Goal: Task Accomplishment & Management: Manage account settings

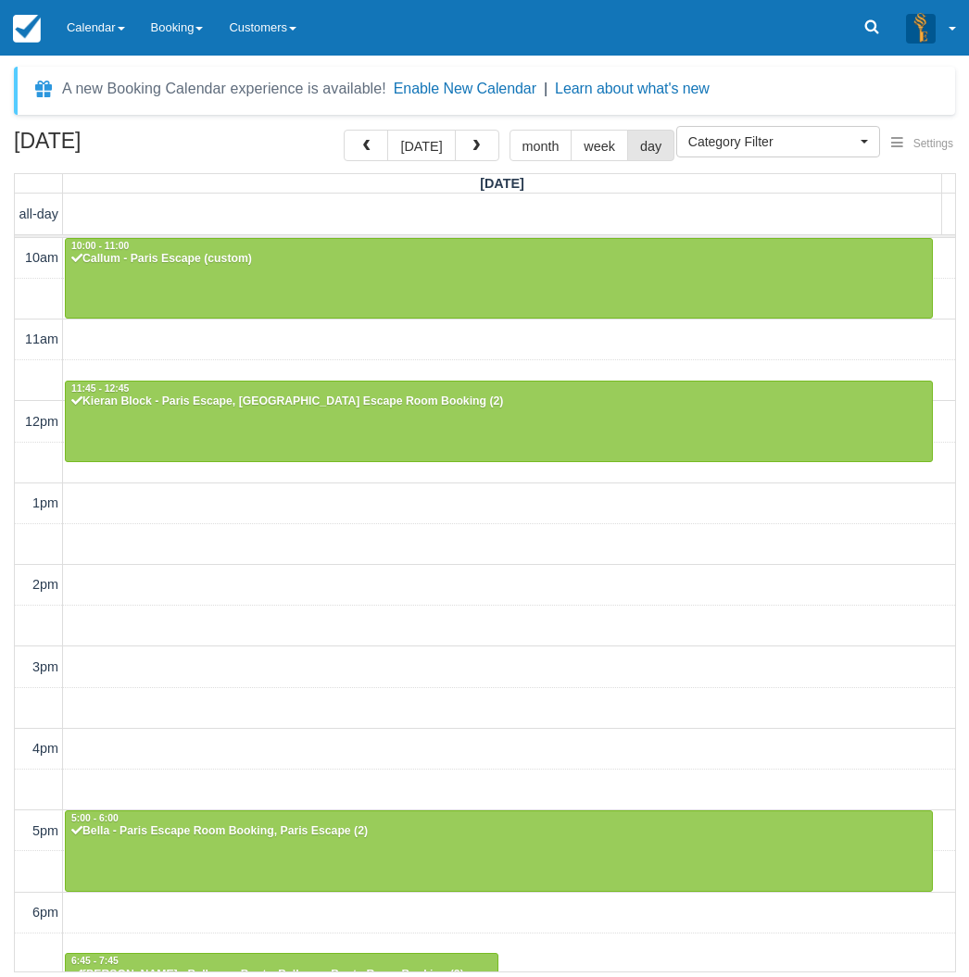
select select
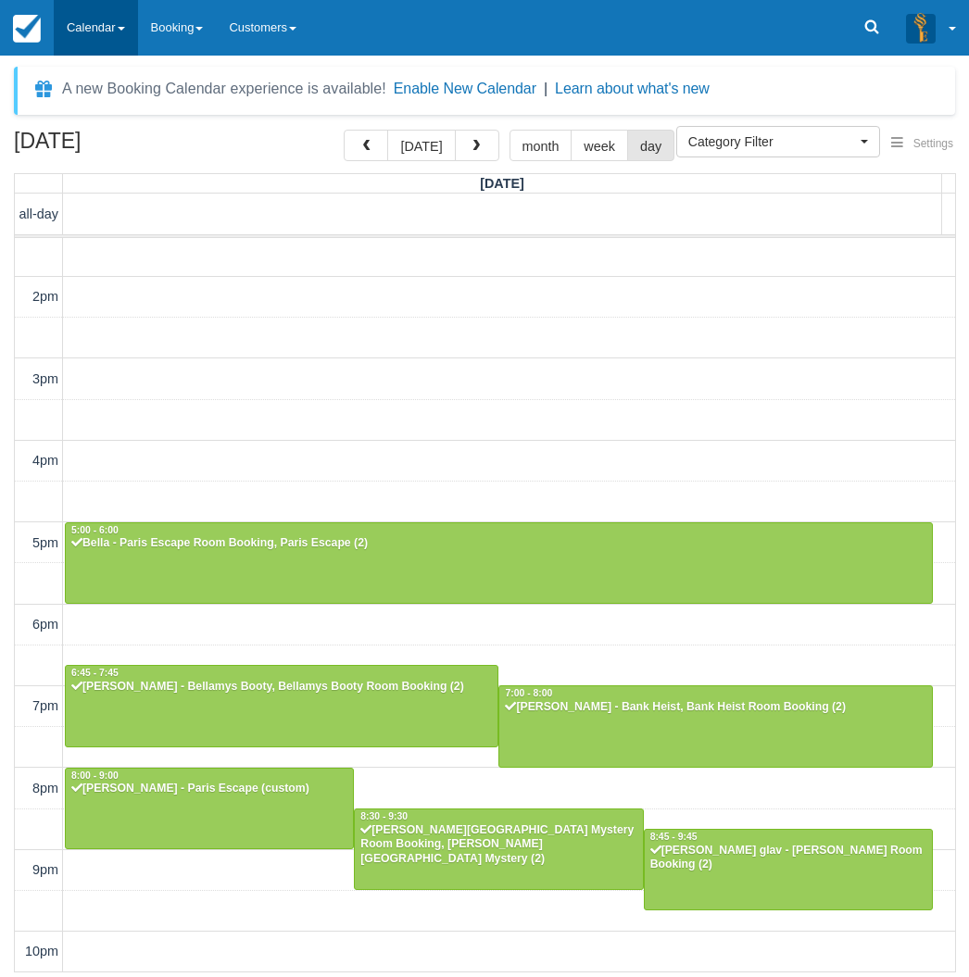
click at [76, 29] on link "Calendar" at bounding box center [96, 28] width 84 height 56
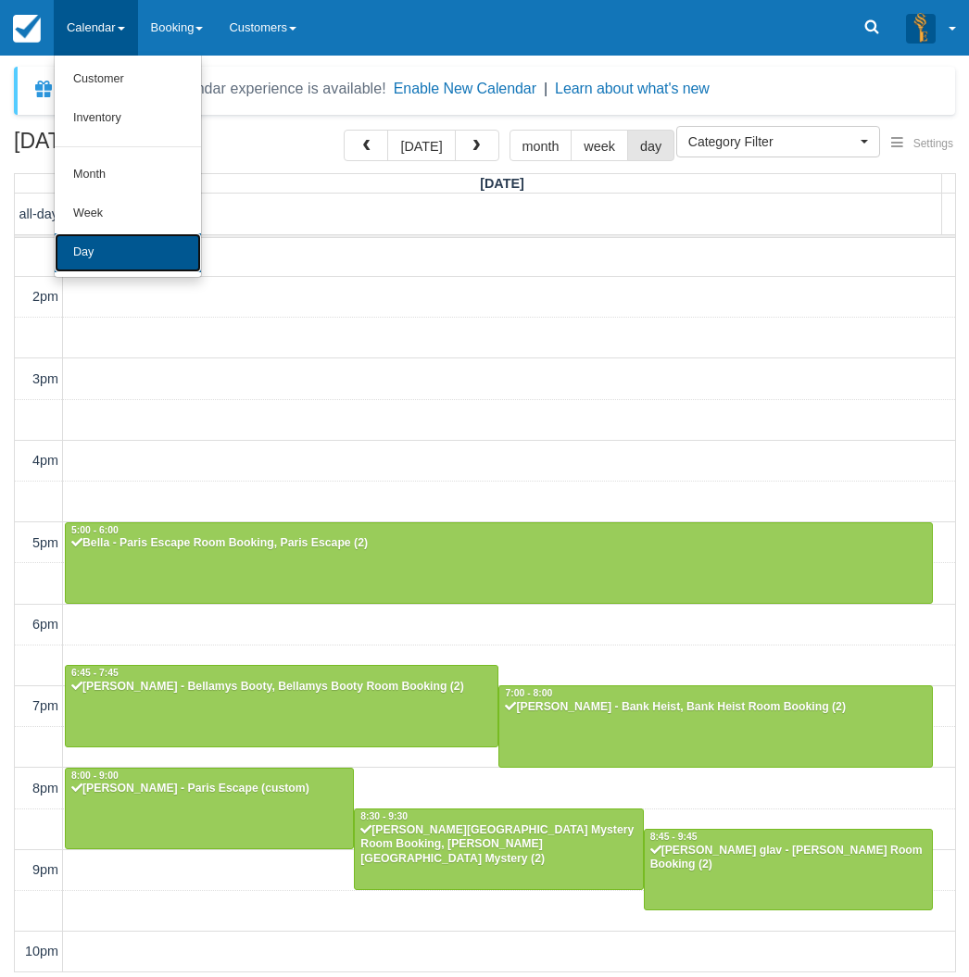
click at [120, 246] on link "Day" at bounding box center [128, 252] width 146 height 39
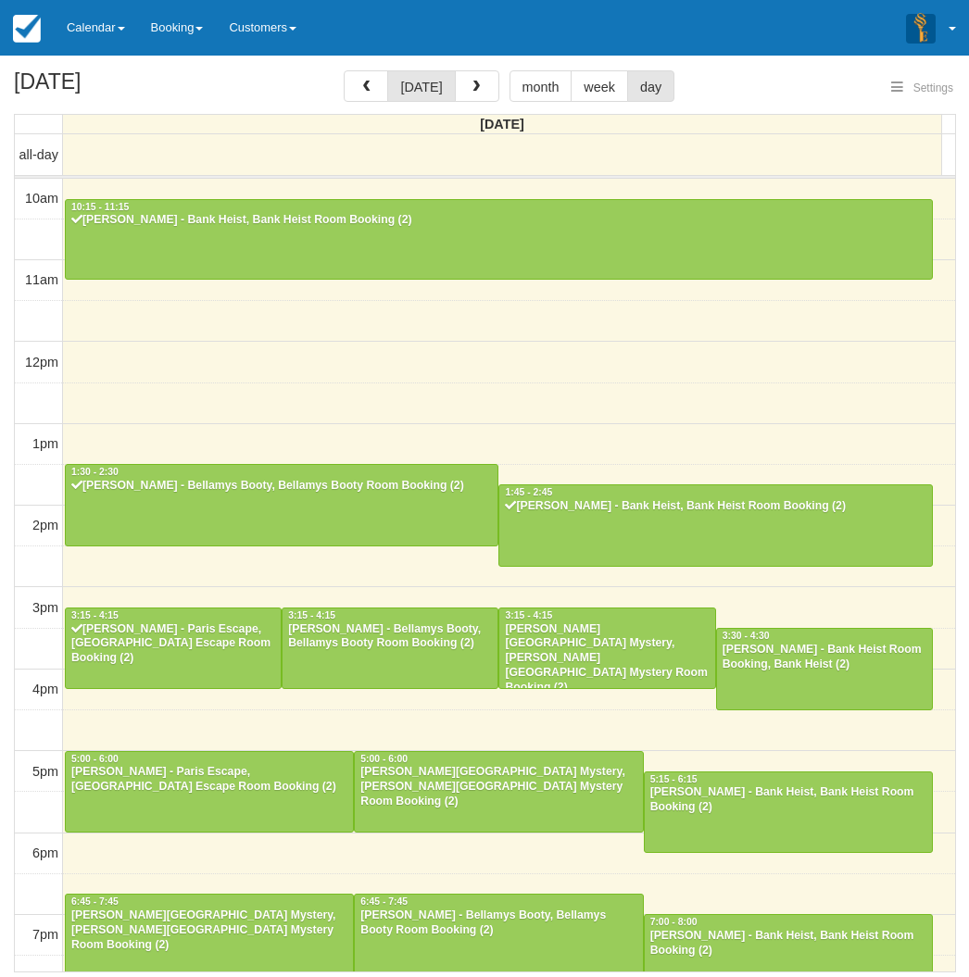
select select
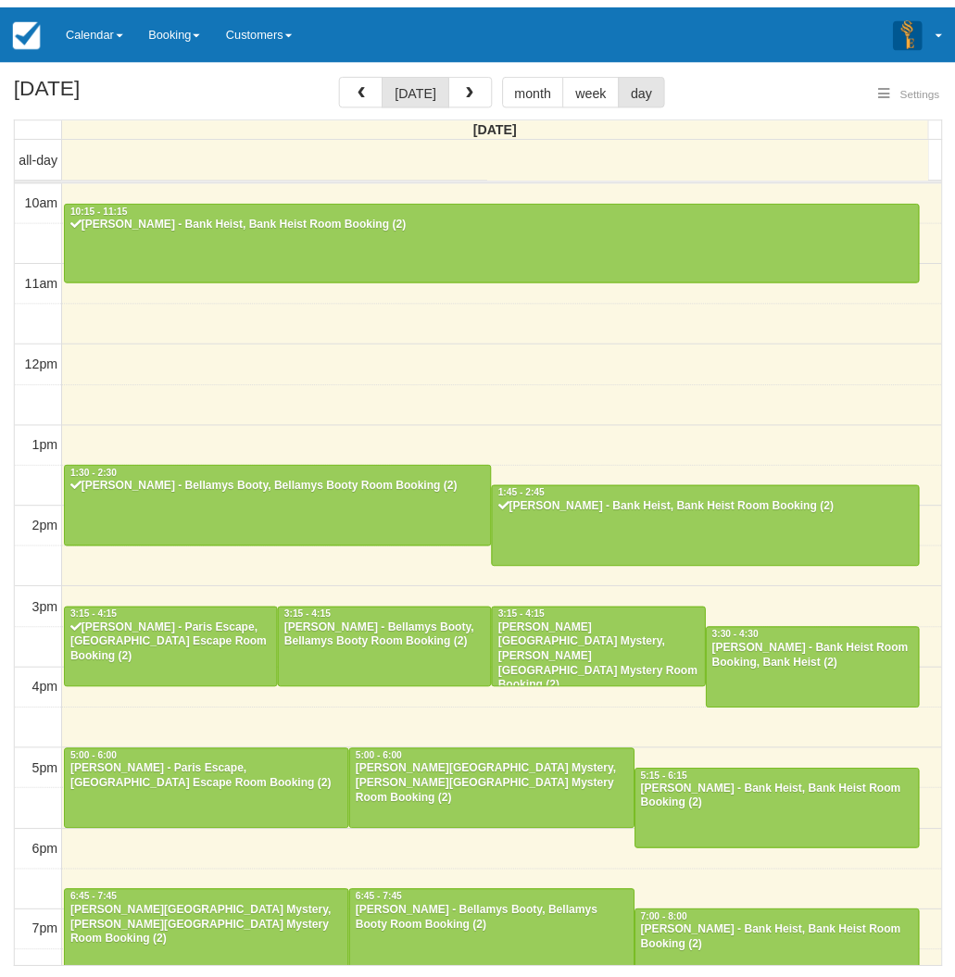
scroll to position [230, 0]
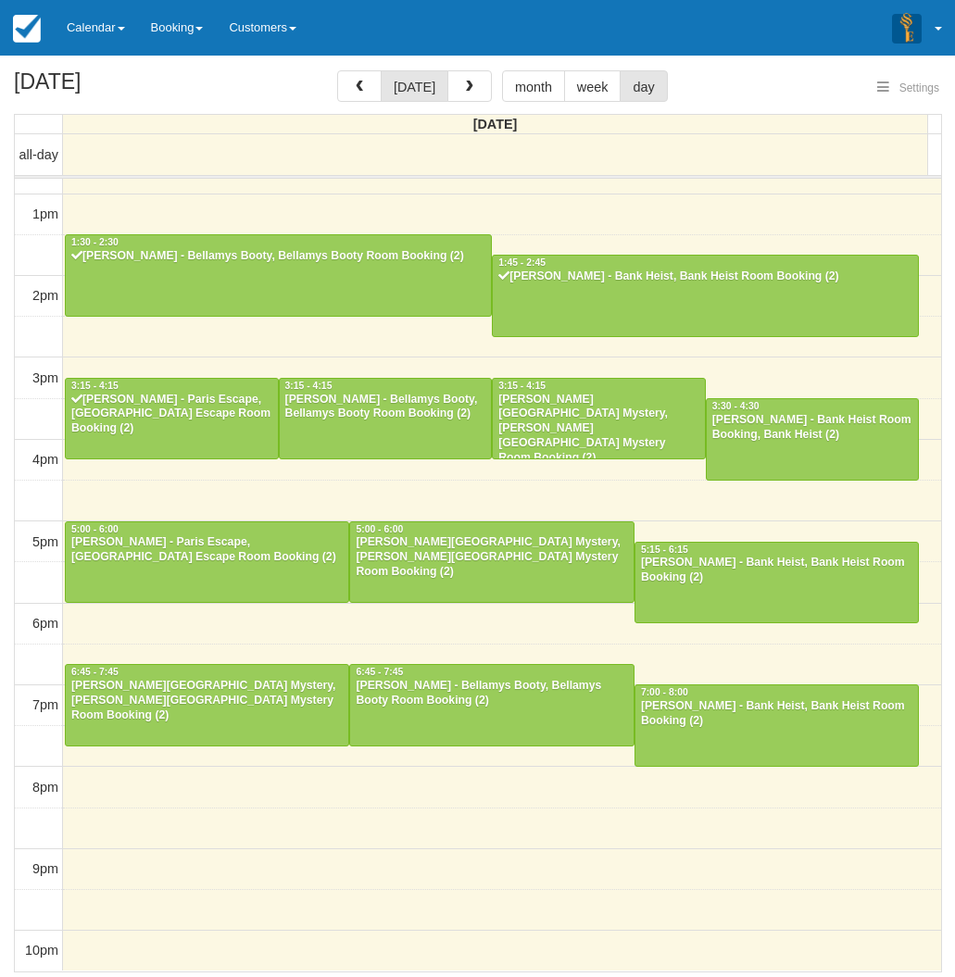
select select
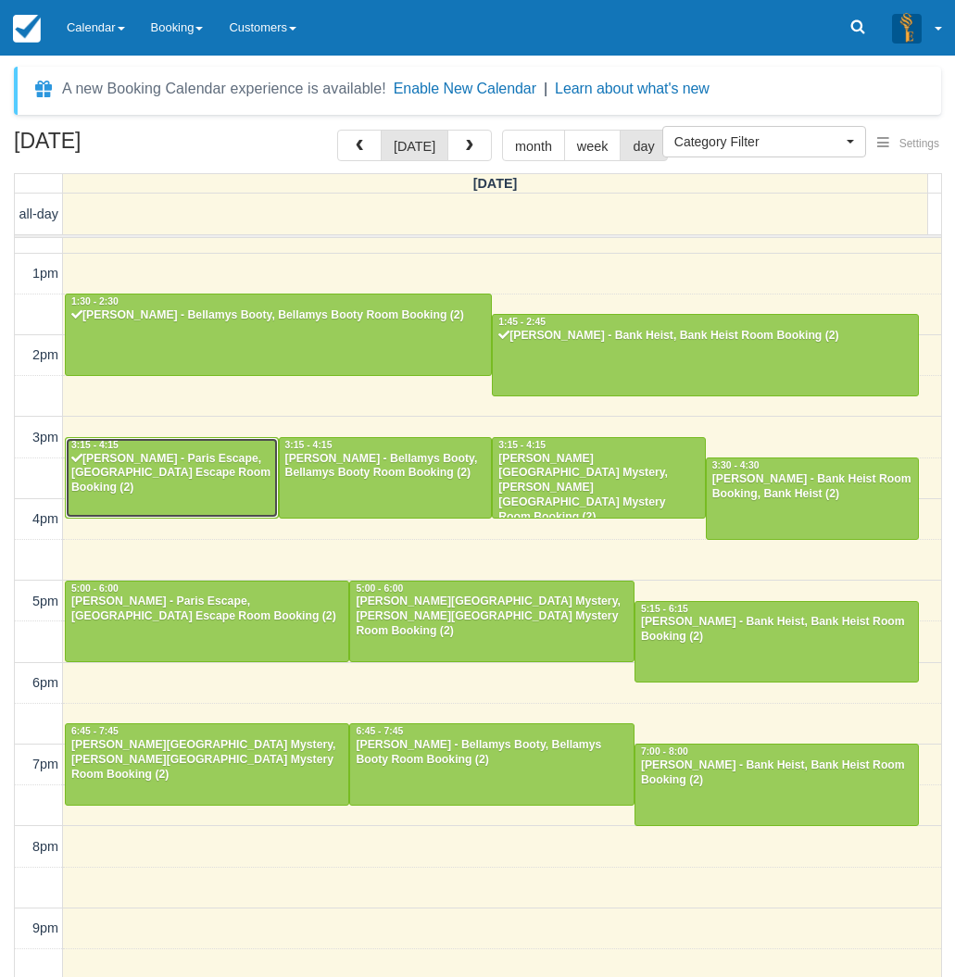
click at [205, 473] on div "Ruwani Balalla - Paris Escape, Paris Escape Room Booking (2)" at bounding box center [171, 474] width 203 height 44
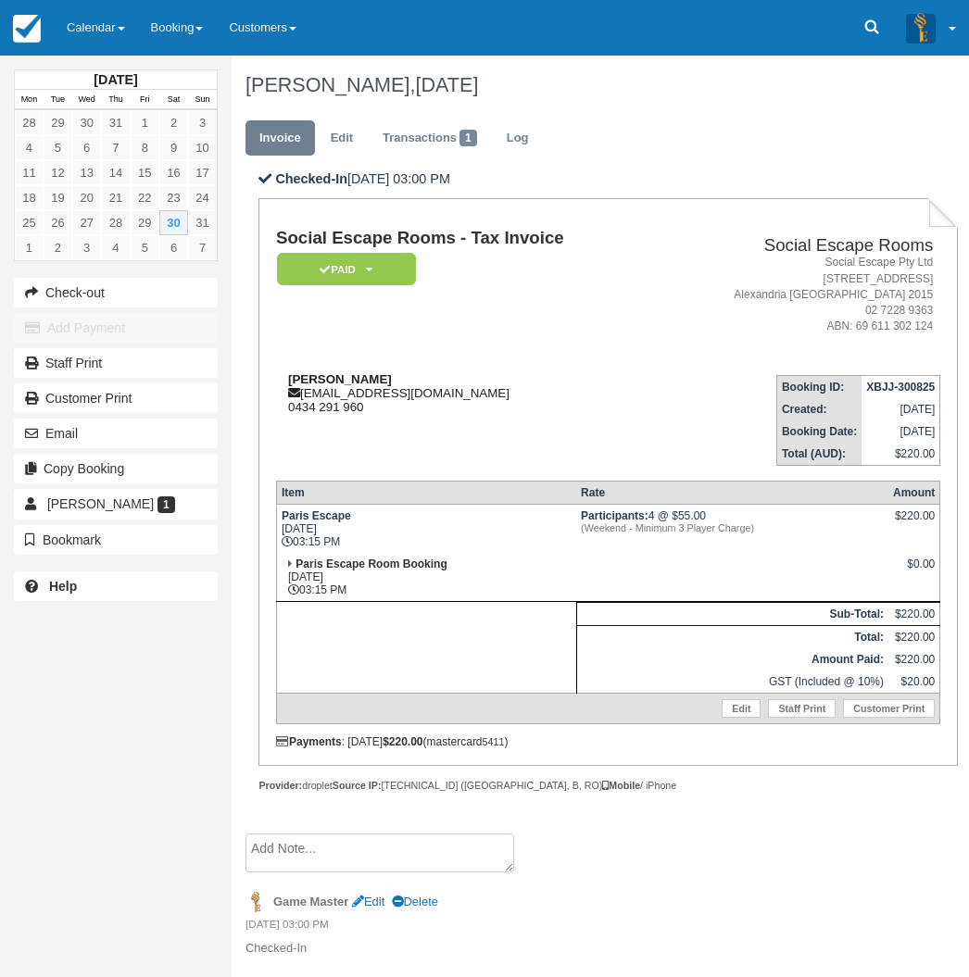
click at [310, 377] on strong "[PERSON_NAME]" at bounding box center [340, 379] width 104 height 14
drag, startPoint x: 310, startPoint y: 377, endPoint x: 352, endPoint y: 379, distance: 41.7
click at [352, 379] on strong "[PERSON_NAME]" at bounding box center [340, 379] width 104 height 14
copy strong "[PERSON_NAME]"
click at [516, 381] on div "Ruwani Balalla ruwani.balalla@gmail.com 0434 291 960" at bounding box center [466, 393] width 381 height 42
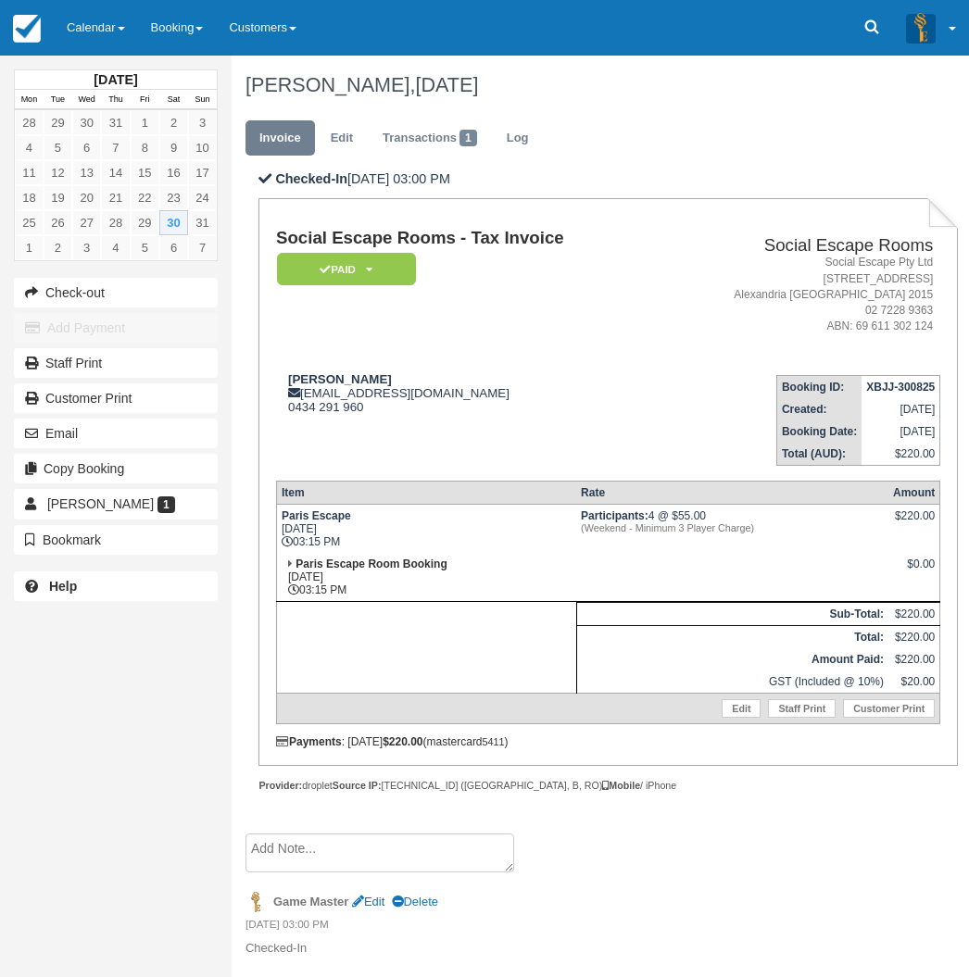
click at [476, 333] on td "Social Escape Rooms - Tax Invoice Paid   Pending Reserved Deposit Blocked for C…" at bounding box center [466, 295] width 381 height 132
click at [698, 258] on address "Social Escape Pty Ltd 62 Wyndham Street Alexandria NSW 2015 02 7228 9363 ABN: 6…" at bounding box center [798, 295] width 269 height 80
click at [13, 719] on div "August 2025 Mon Tue Wed Thu Fri Sat Sun 28 29 30 31 1 2 3 4 5 6 7 8 9 10 11 12 …" at bounding box center [116, 488] width 232 height 977
click at [98, 28] on link "Calendar" at bounding box center [96, 28] width 84 height 56
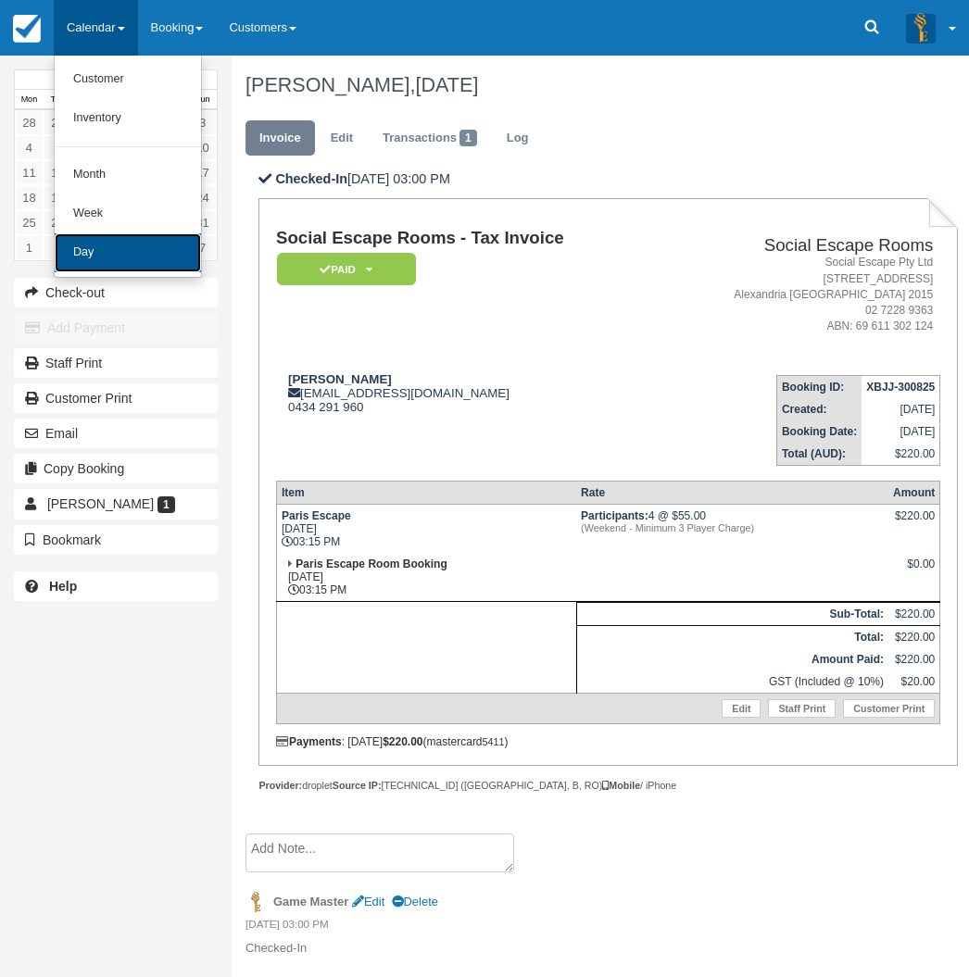
click at [104, 262] on link "Day" at bounding box center [128, 252] width 146 height 39
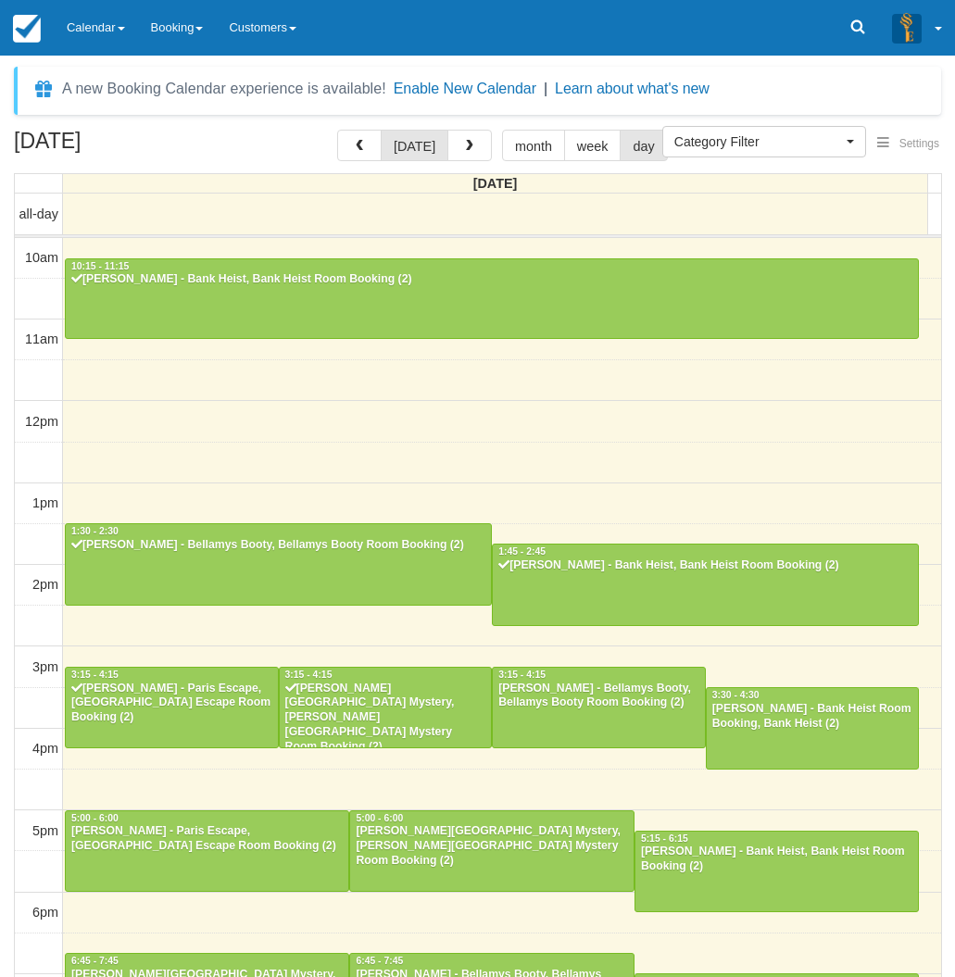
select select
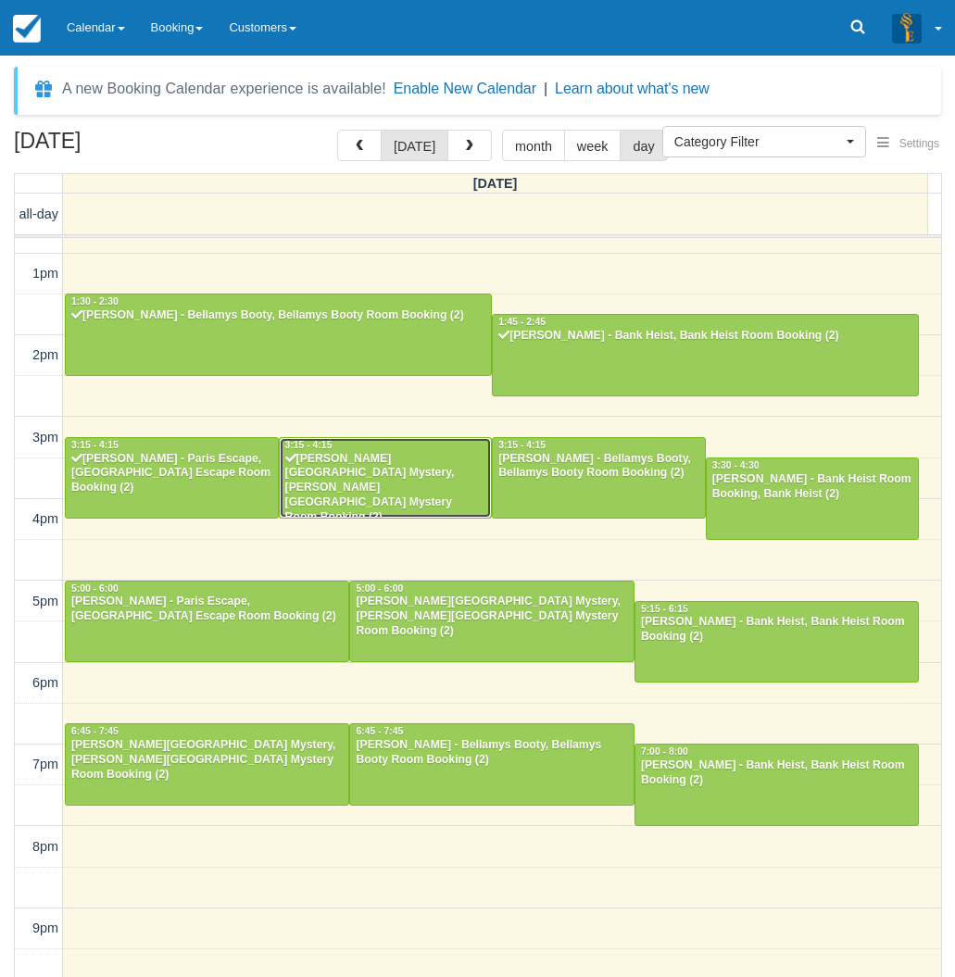
click at [353, 483] on div "Sophia Zecchin - Baker Street Mystery, Baker Street Mystery Room Booking (2)" at bounding box center [385, 488] width 203 height 73
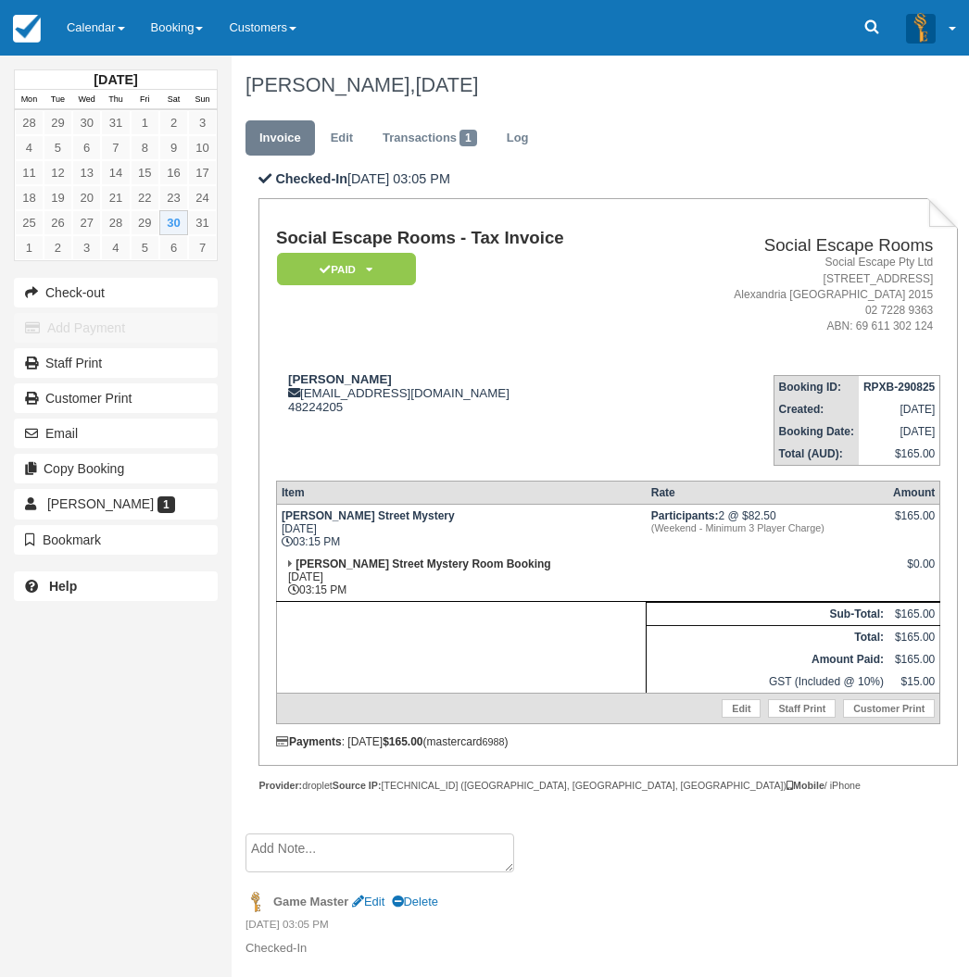
click at [25, 641] on div "[DATE] Mon Tue Wed Thu Fri Sat Sun 28 29 30 31 1 2 3 4 5 6 7 8 9 10 11 12 13 14…" at bounding box center [116, 488] width 232 height 977
click at [112, 39] on link "Calendar" at bounding box center [96, 28] width 84 height 56
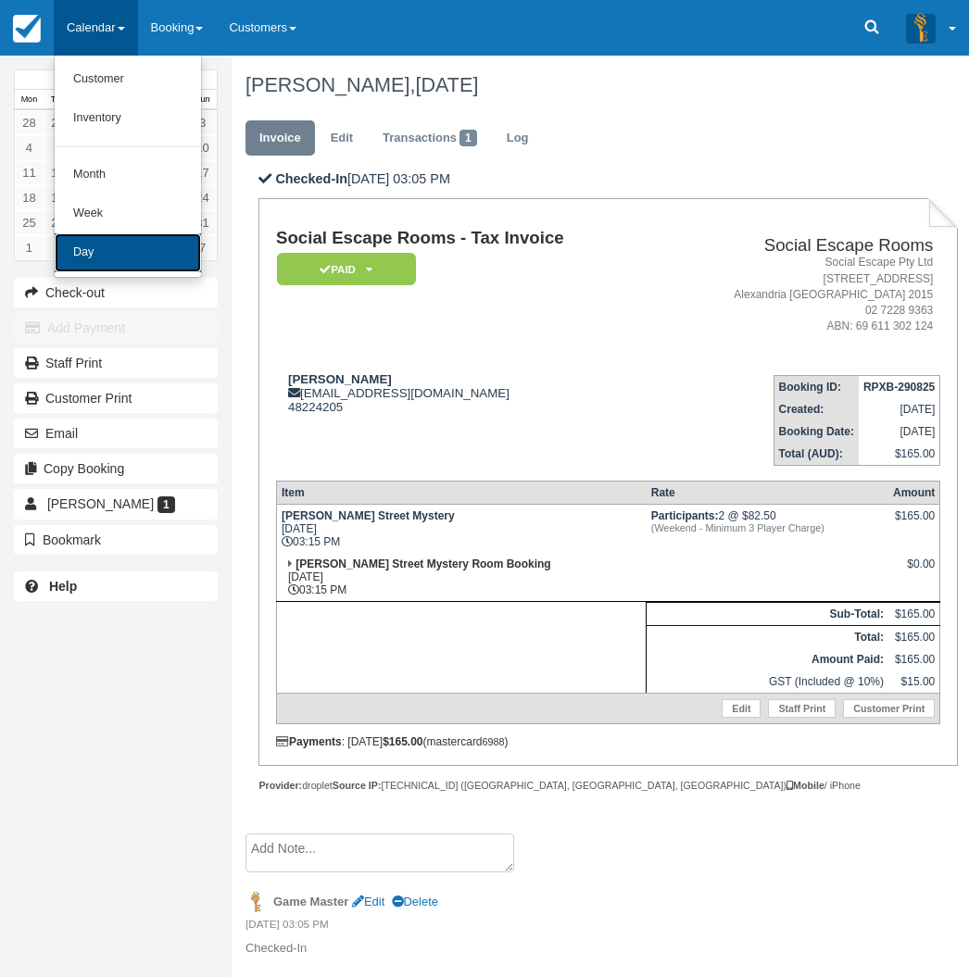
click at [91, 260] on link "Day" at bounding box center [128, 252] width 146 height 39
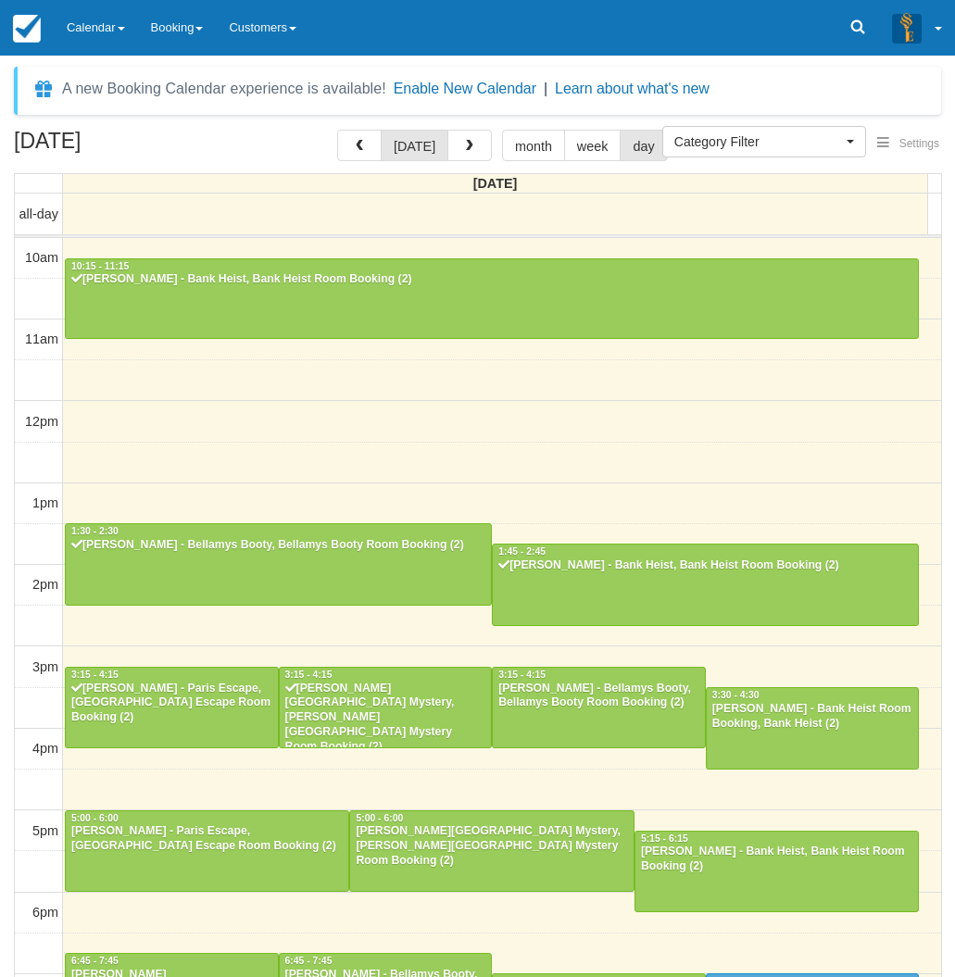
select select
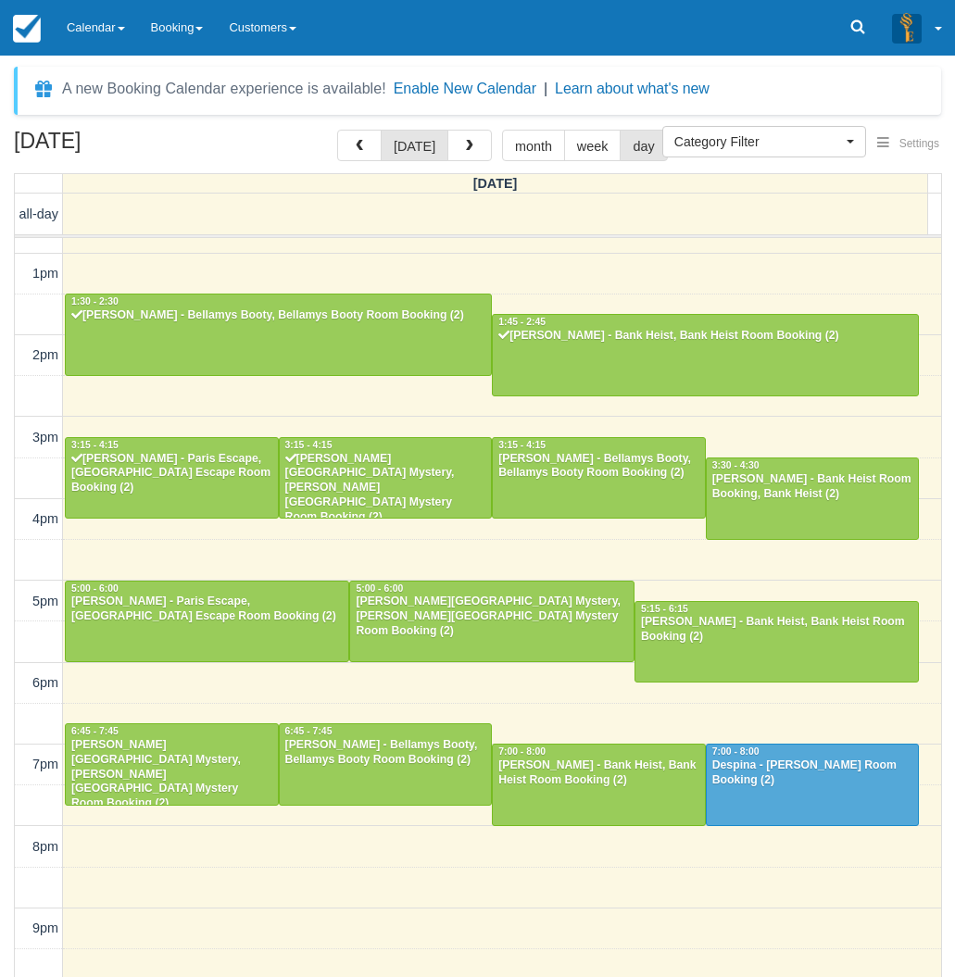
click at [2, 862] on div "August 30, 2025 today month week day Saturday all-day 10am 11am 12pm 1pm 2pm 3p…" at bounding box center [477, 581] width 955 height 902
click at [77, 31] on link "Calendar" at bounding box center [96, 28] width 84 height 56
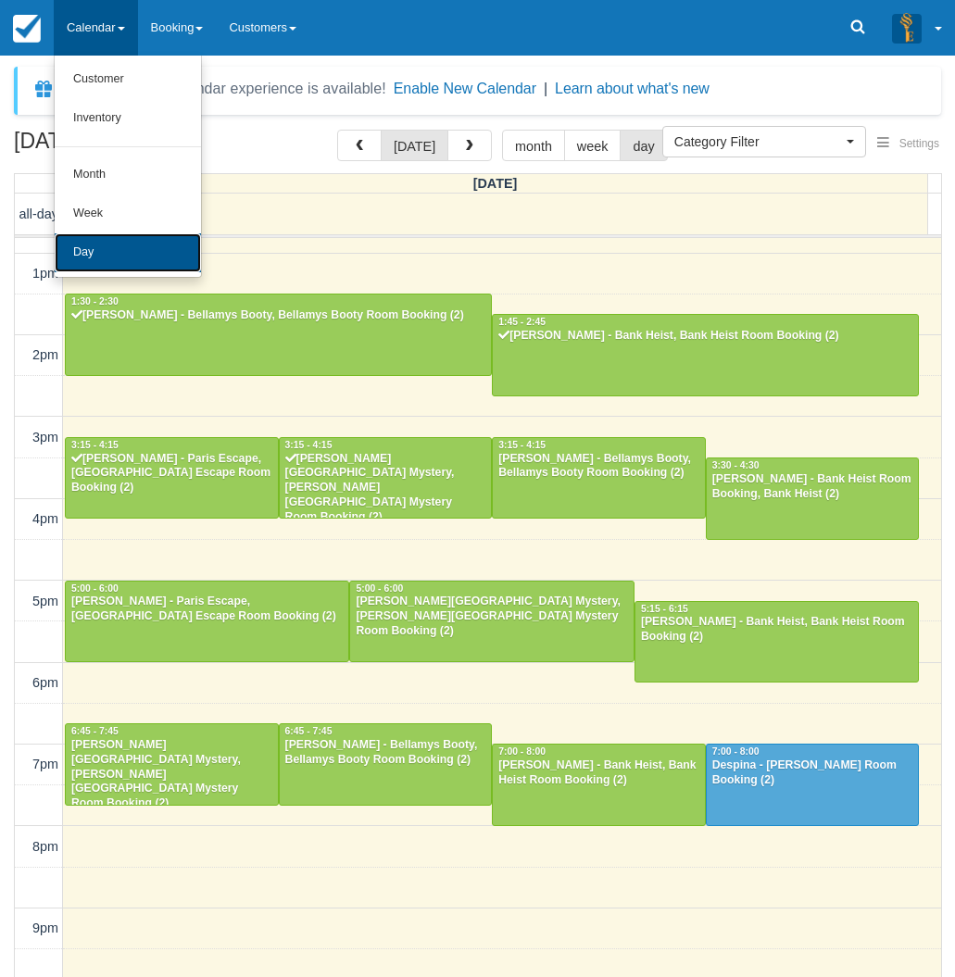
click at [131, 239] on link "Day" at bounding box center [128, 252] width 146 height 39
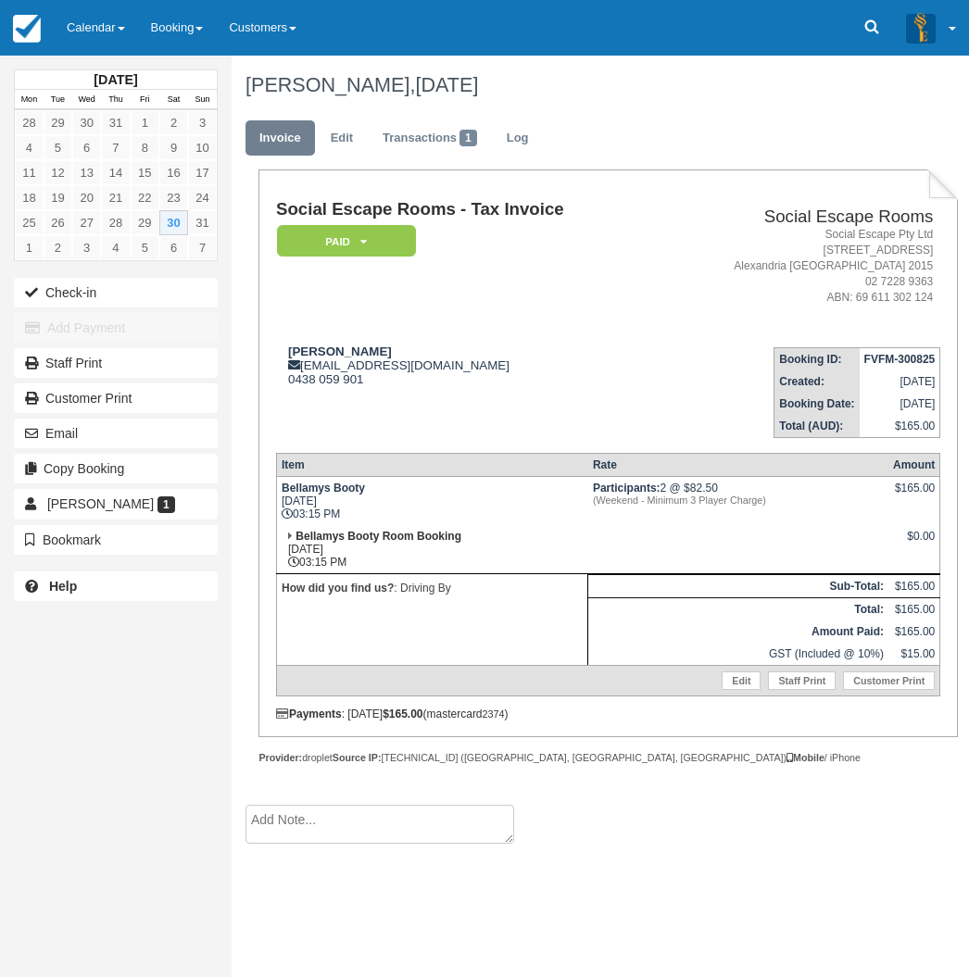
click at [358, 821] on textarea at bounding box center [379, 824] width 269 height 39
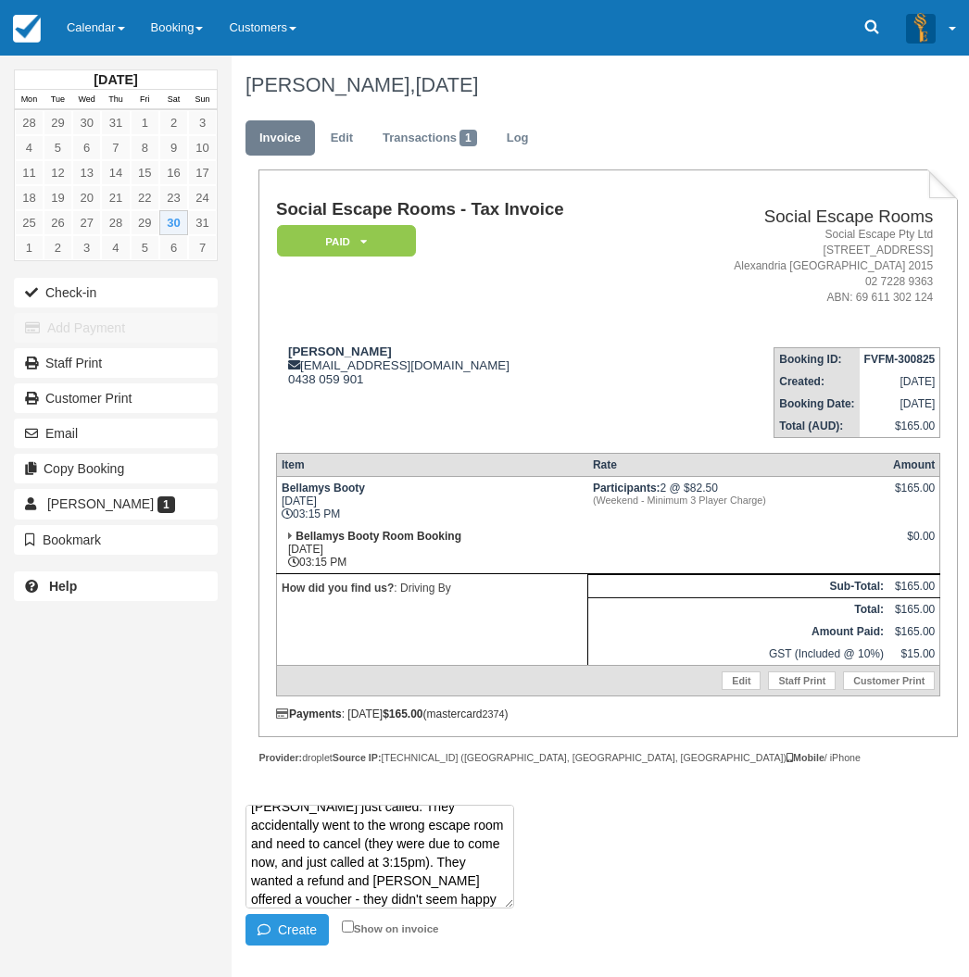
scroll to position [31, 0]
type textarea "Riley just called. They accidentally went to the wrong escape room and need to …"
click at [290, 924] on button "Create" at bounding box center [286, 929] width 83 height 31
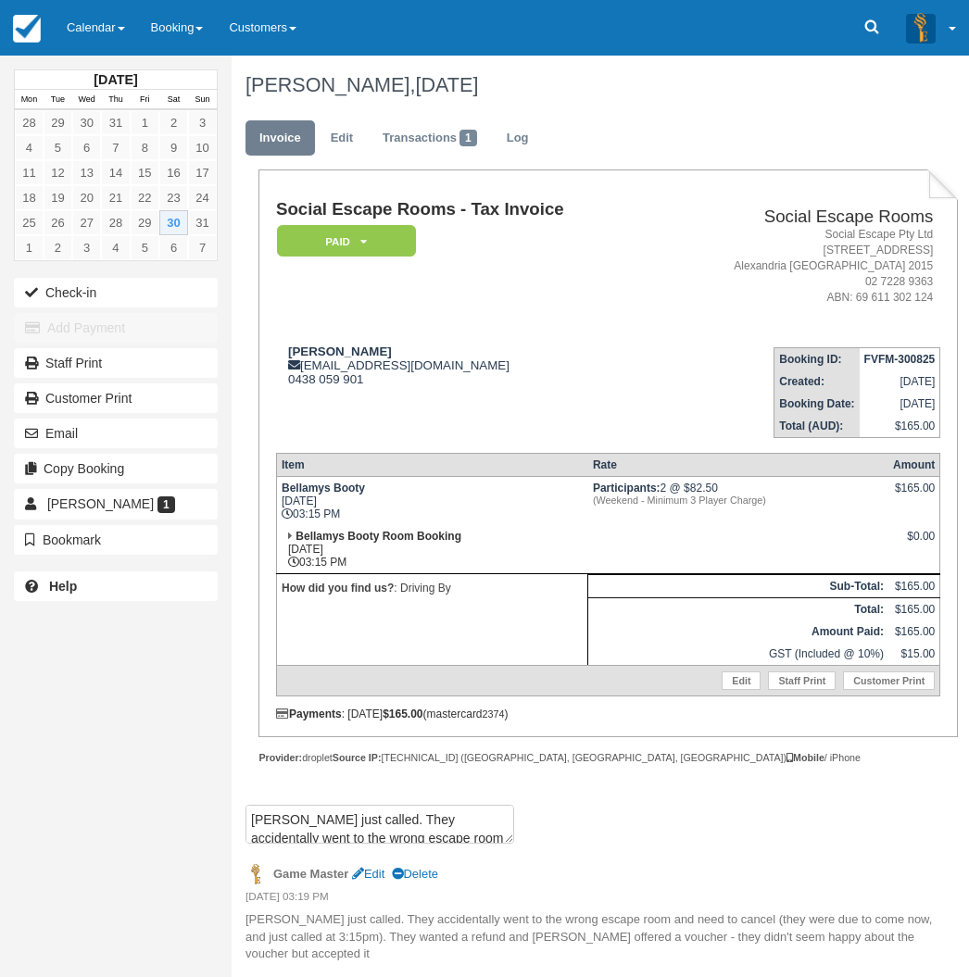
click at [27, 808] on div "August 2025 Mon Tue Wed Thu Fri Sat Sun 28 29 30 31 1 2 3 4 5 6 7 8 9 10 11 12 …" at bounding box center [116, 488] width 232 height 977
click at [421, 136] on link "Transactions 1" at bounding box center [430, 138] width 122 height 36
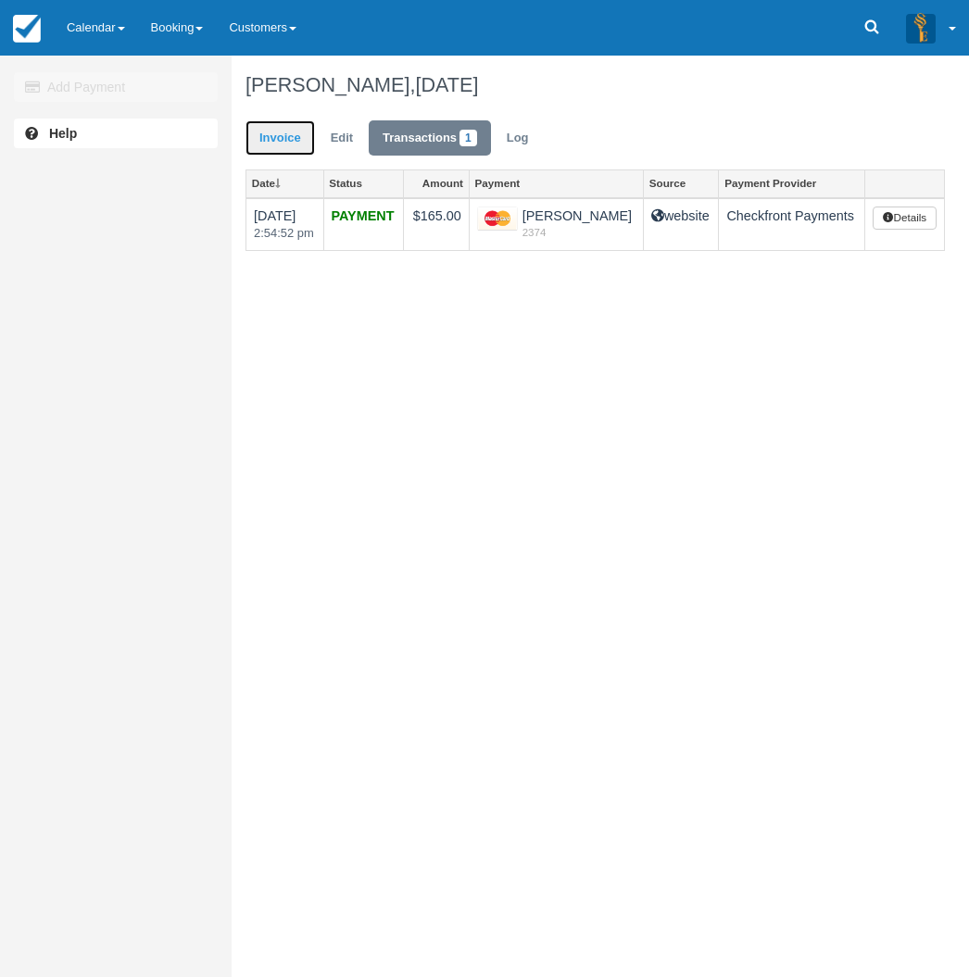
click at [300, 142] on link "Invoice" at bounding box center [279, 138] width 69 height 36
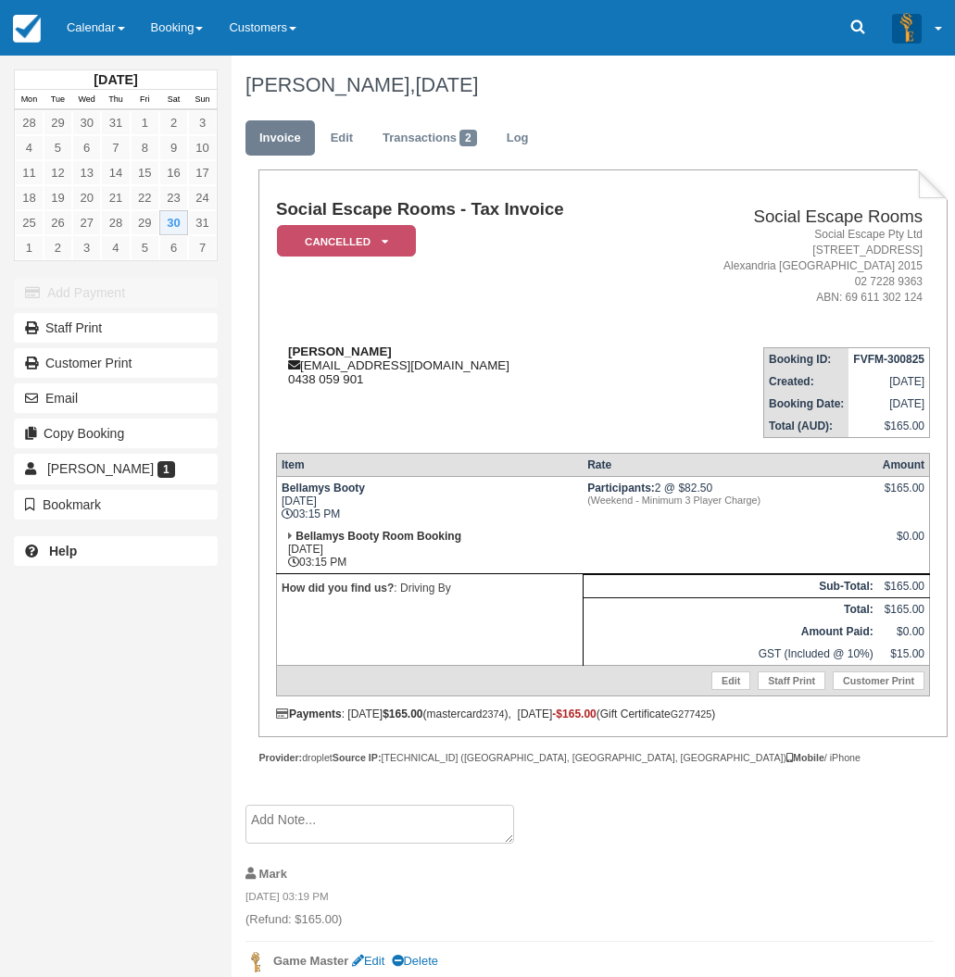
click at [319, 365] on div "[PERSON_NAME] [EMAIL_ADDRESS][DOMAIN_NAME] 0438 059 901" at bounding box center [463, 366] width 375 height 42
click at [319, 365] on div "Riley rileyambrose54@gmail.com 0438 059 901" at bounding box center [463, 366] width 375 height 42
click at [420, 131] on link "Transactions 2" at bounding box center [430, 138] width 122 height 36
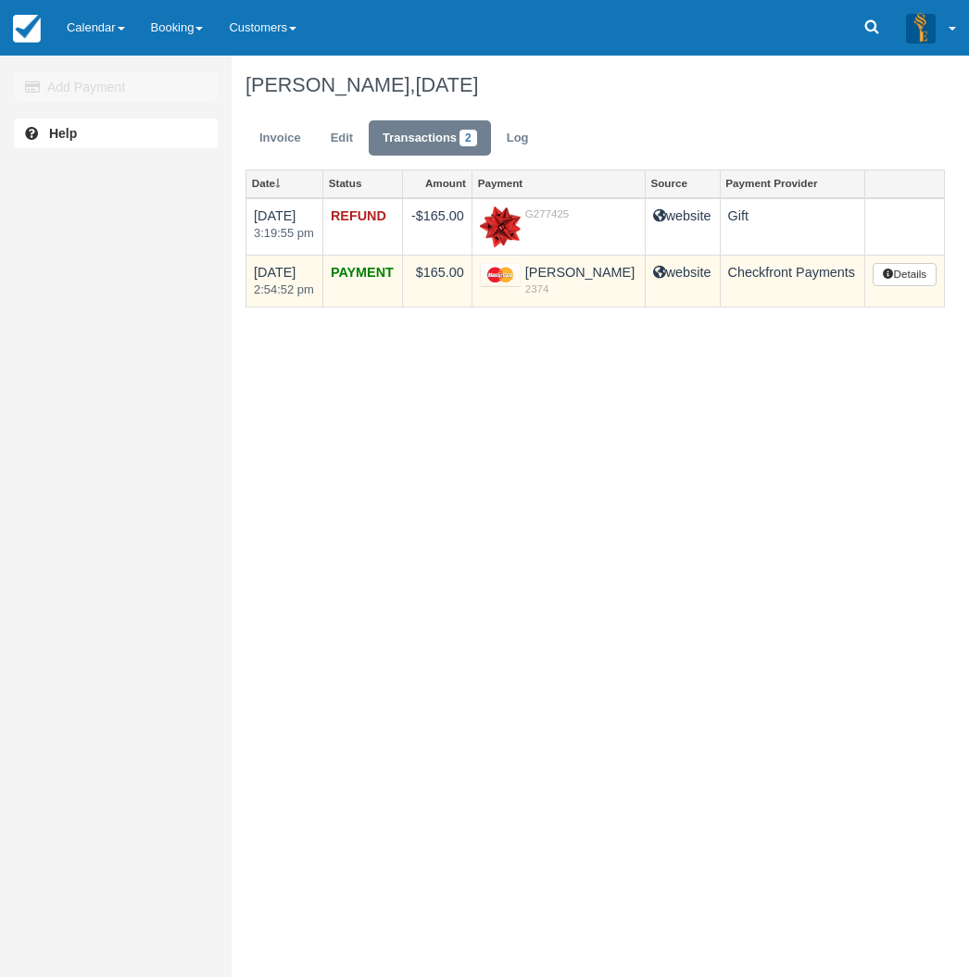
click at [551, 269] on td "[PERSON_NAME] 2374" at bounding box center [557, 281] width 173 height 52
drag, startPoint x: 551, startPoint y: 269, endPoint x: 577, endPoint y: 270, distance: 26.0
click at [577, 270] on td "Tania Hutchins 2374" at bounding box center [557, 281] width 173 height 52
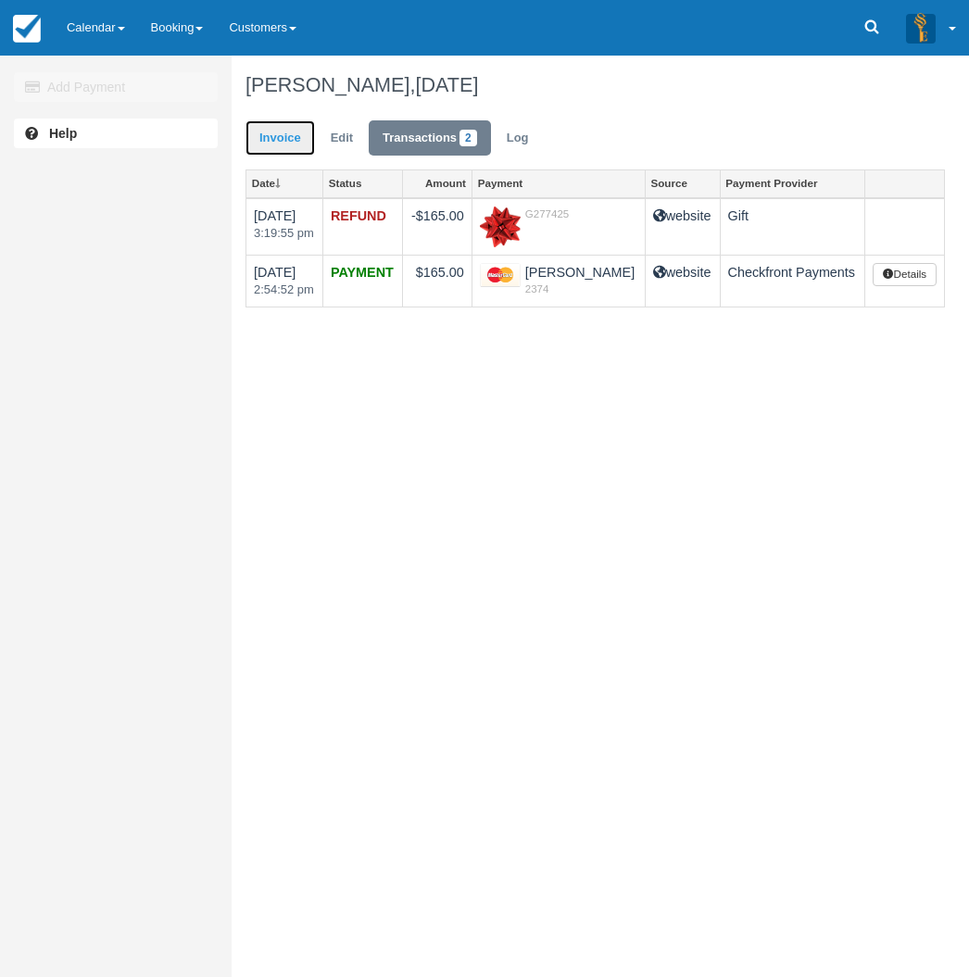
click at [291, 150] on link "Invoice" at bounding box center [279, 138] width 69 height 36
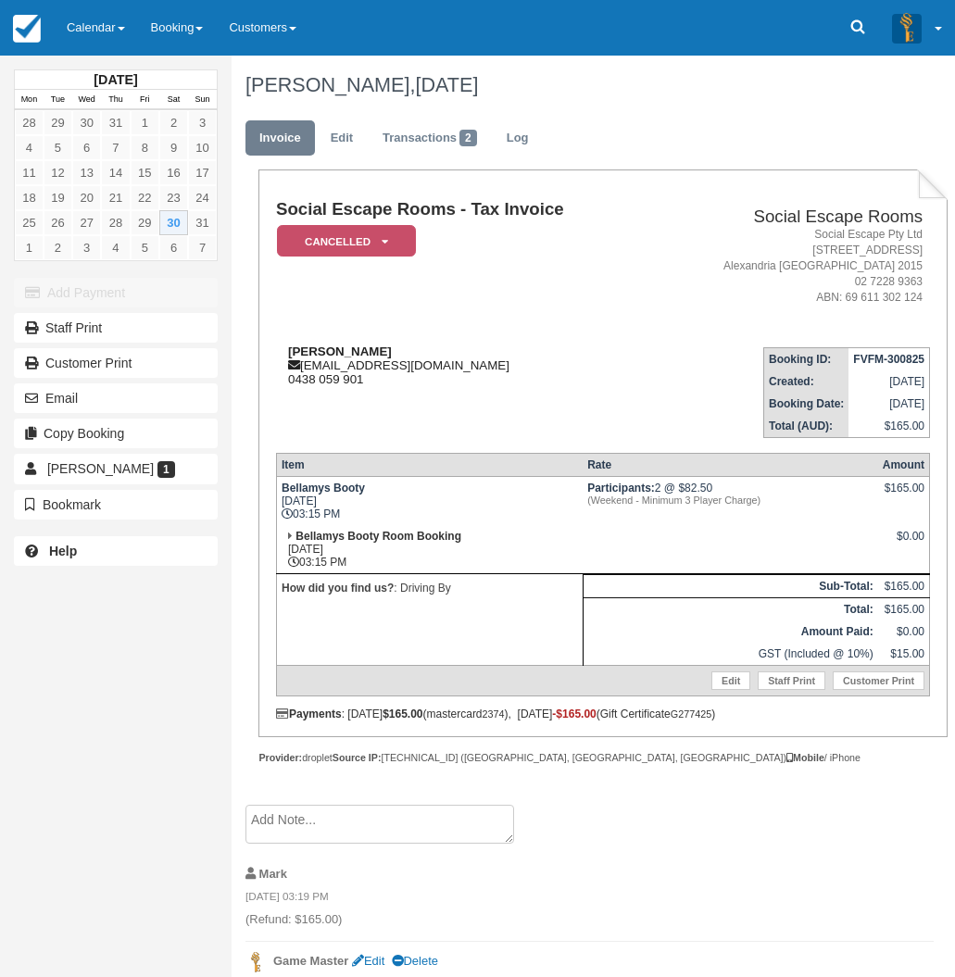
scroll to position [69, 0]
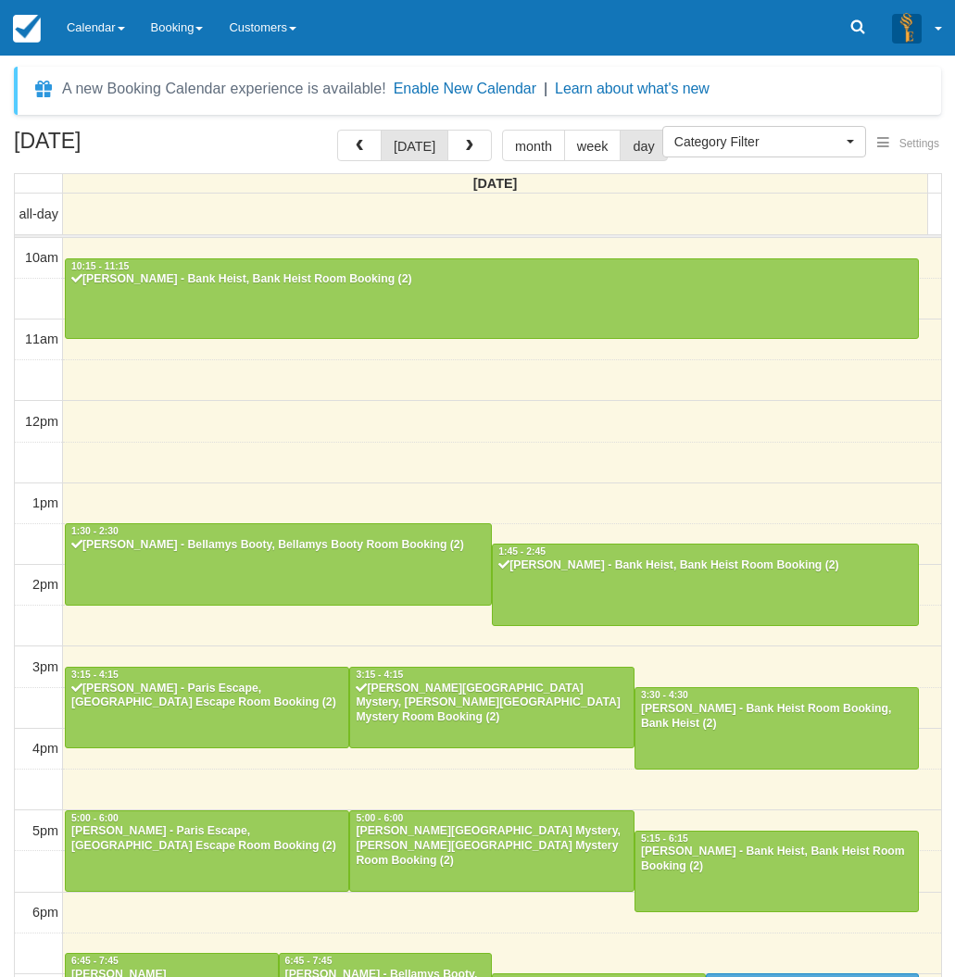
select select
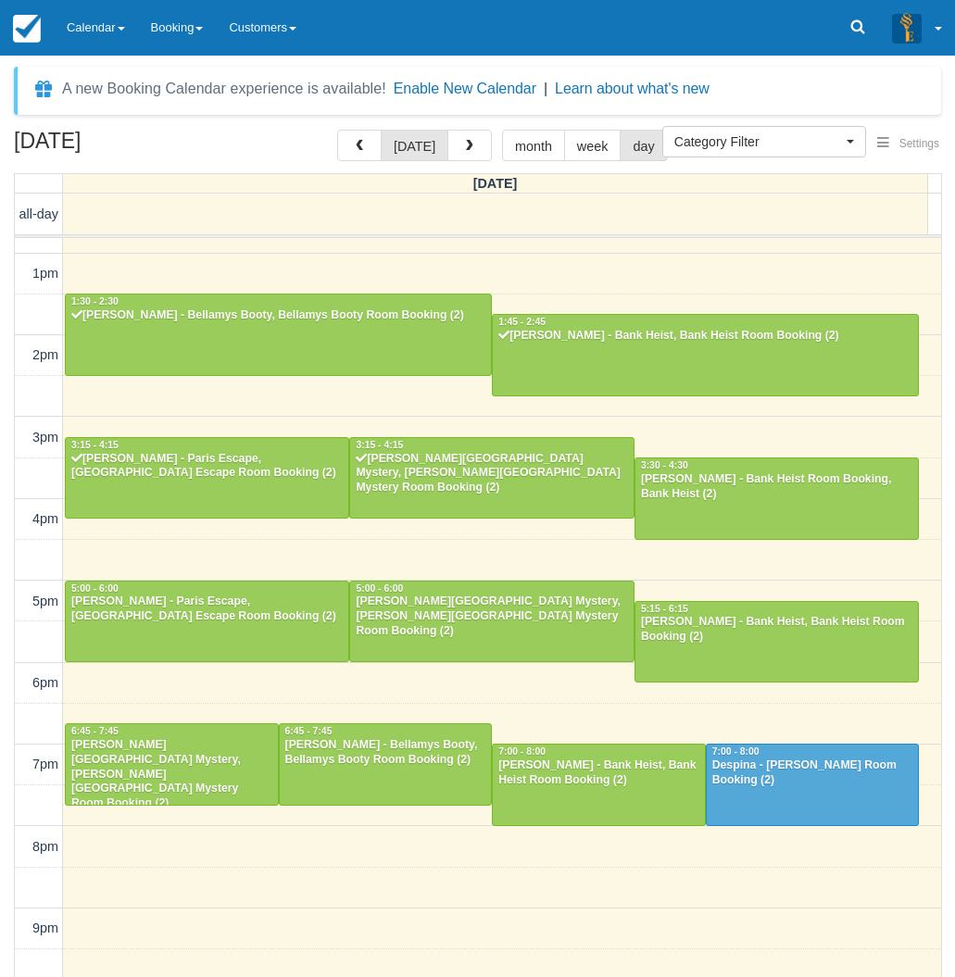
scroll to position [229, 0]
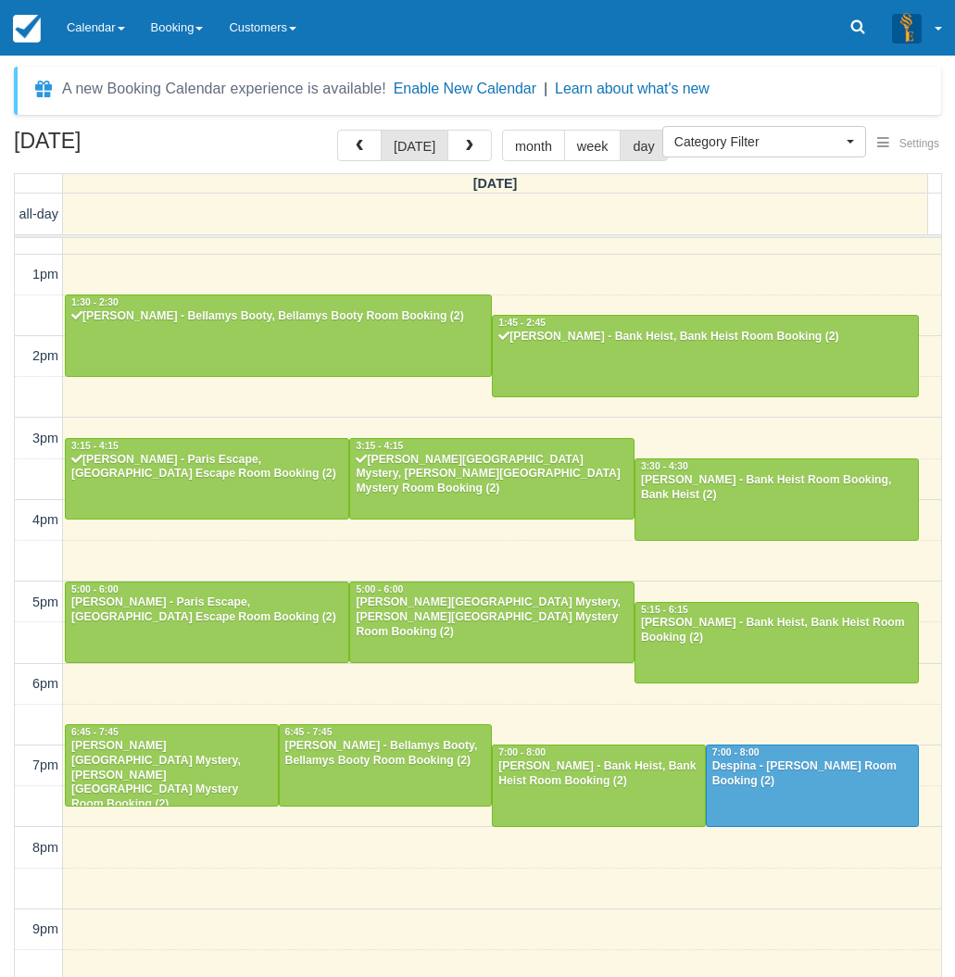
click at [331, 65] on div "A new Booking Calendar experience is available! Enable New Calendar | Learn abo…" at bounding box center [477, 517] width 955 height 922
drag, startPoint x: 6, startPoint y: 661, endPoint x: 27, endPoint y: 644, distance: 26.9
click at [6, 661] on div "August 30, 2025 today month week day Saturday all-day 10am 11am 12pm 1pm 2pm 3p…" at bounding box center [477, 581] width 955 height 902
click at [113, 16] on link "Calendar" at bounding box center [96, 28] width 84 height 56
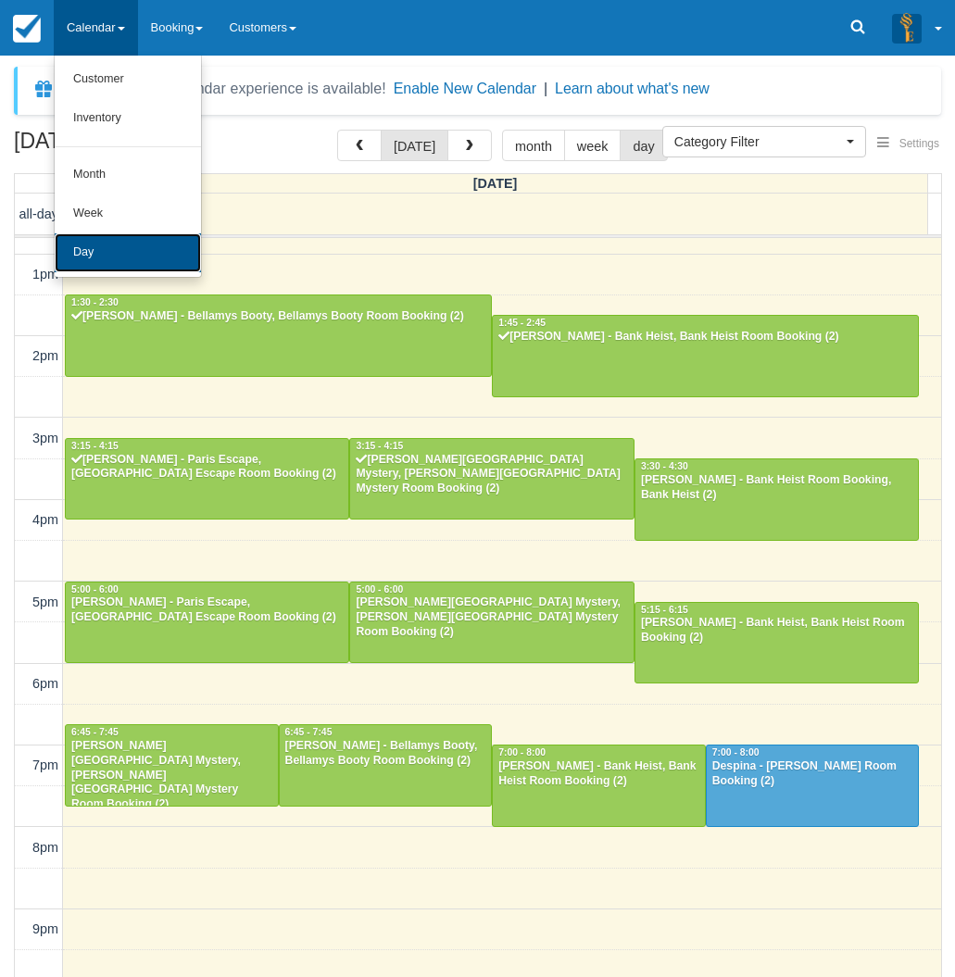
click at [146, 254] on link "Day" at bounding box center [128, 252] width 146 height 39
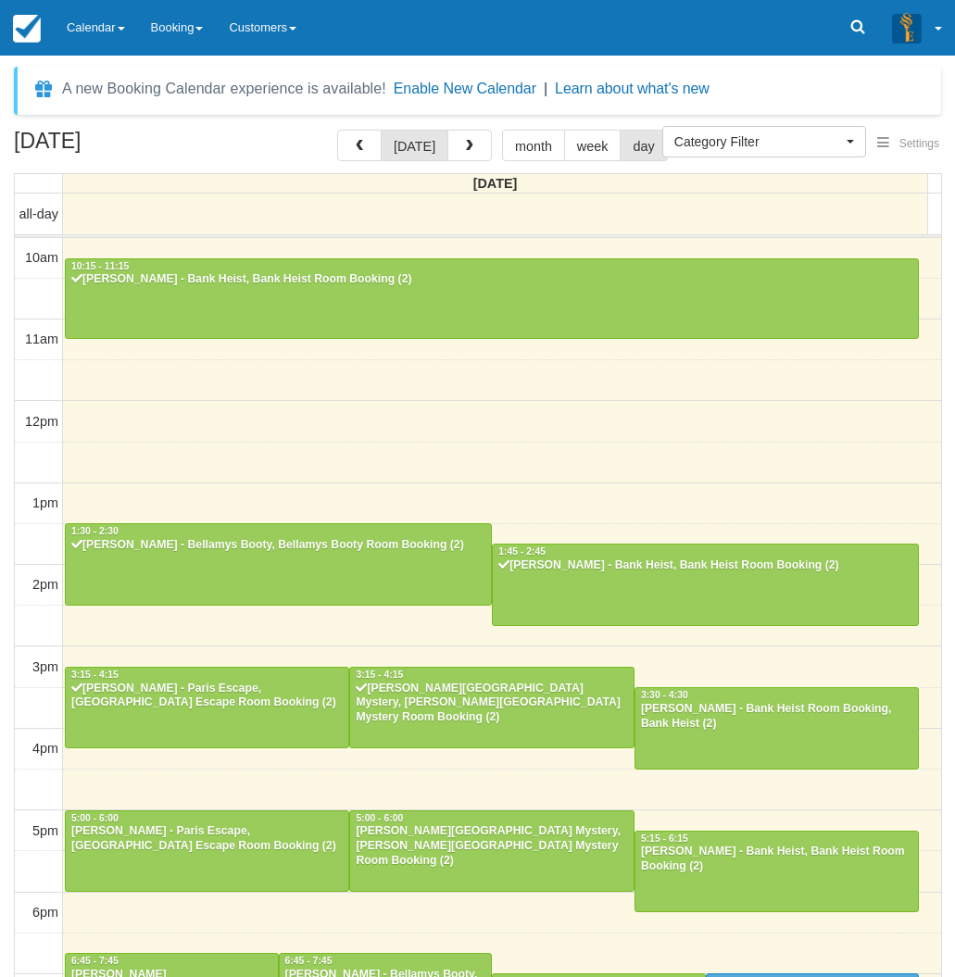
select select
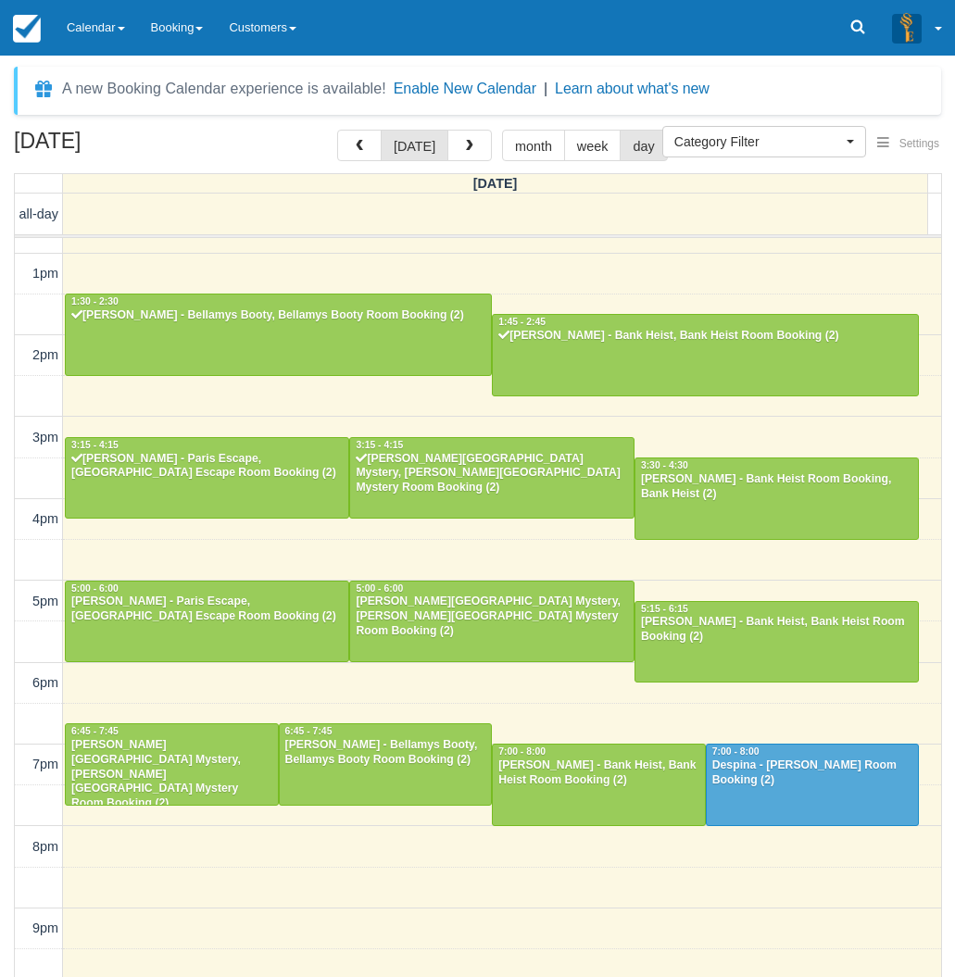
click at [9, 645] on div "August 30, 2025 today month week day Saturday all-day 10am 11am 12pm 1pm 2pm 3p…" at bounding box center [477, 581] width 955 height 902
click at [115, 31] on link "Calendar" at bounding box center [96, 28] width 84 height 56
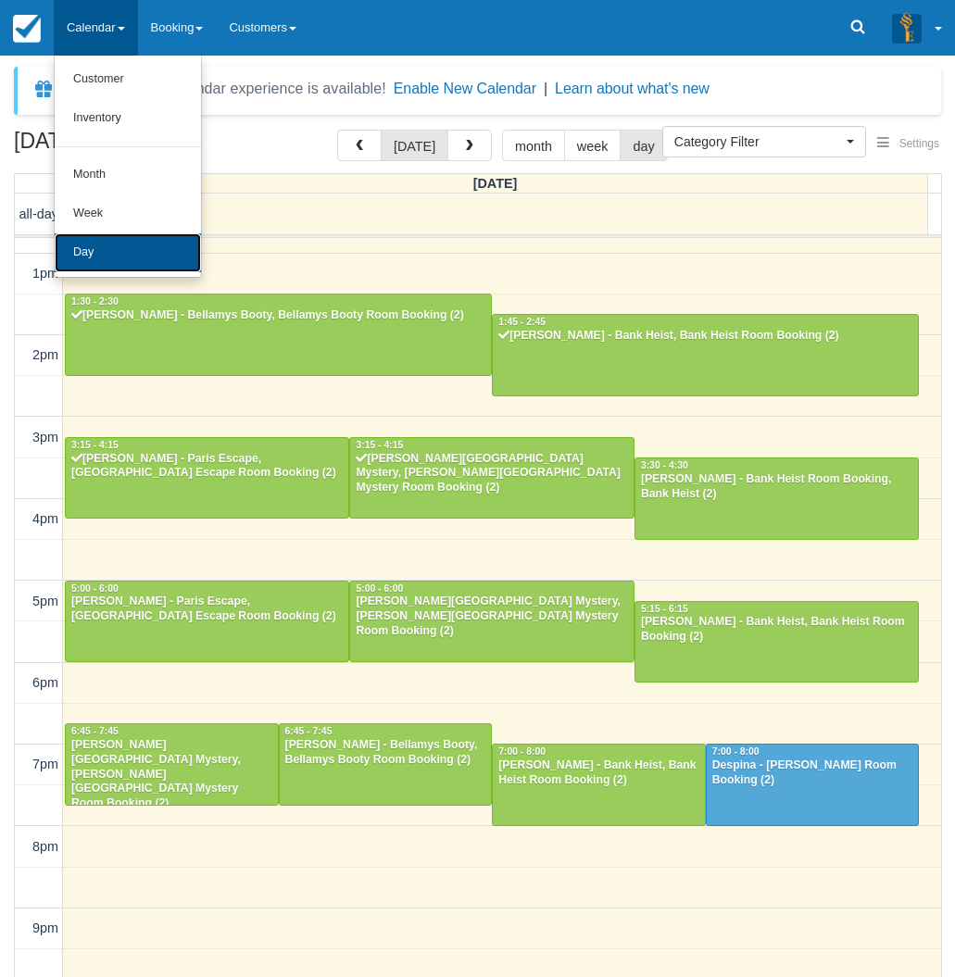
click at [107, 251] on link "Day" at bounding box center [128, 252] width 146 height 39
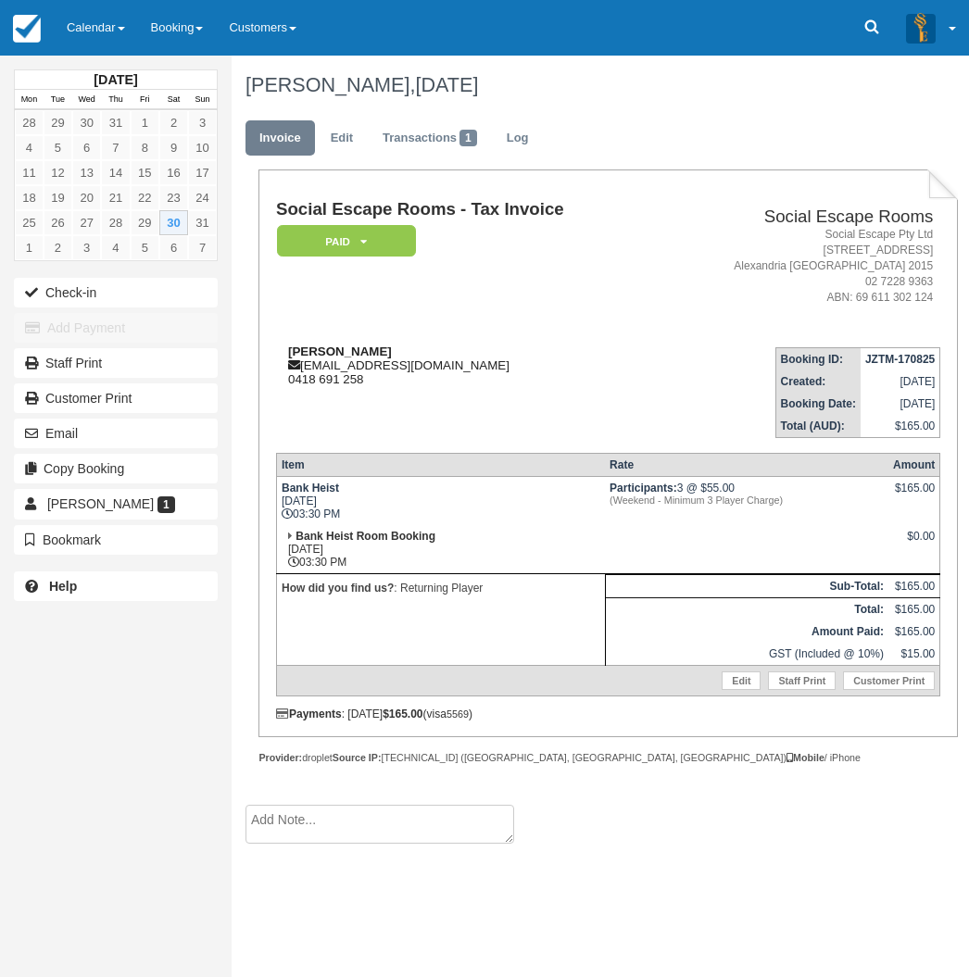
click at [366, 364] on div "[PERSON_NAME] [PERSON_NAME][EMAIL_ADDRESS][DOMAIN_NAME] 0418 691 258" at bounding box center [466, 366] width 381 height 42
click at [312, 351] on strong "[PERSON_NAME]" at bounding box center [340, 352] width 104 height 14
drag, startPoint x: 312, startPoint y: 351, endPoint x: 338, endPoint y: 351, distance: 25.9
click at [338, 351] on strong "[PERSON_NAME]" at bounding box center [340, 352] width 104 height 14
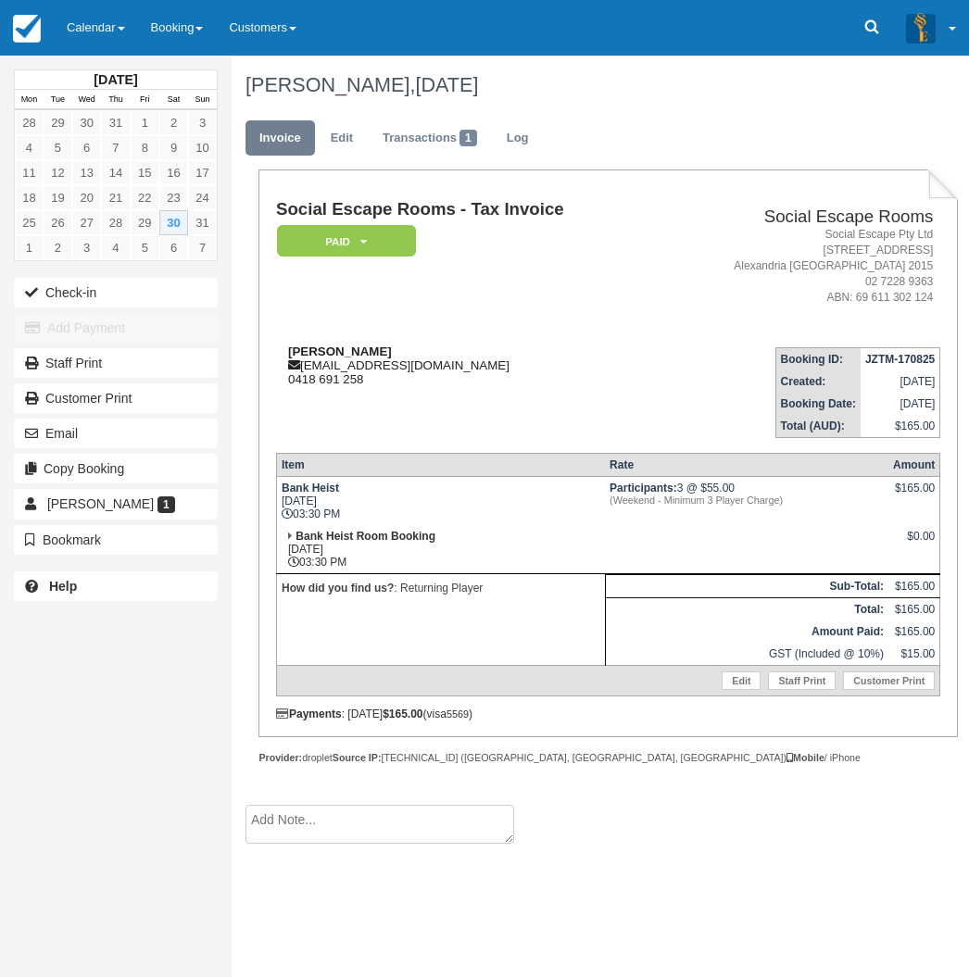
click at [397, 370] on div "[PERSON_NAME] [PERSON_NAME][EMAIL_ADDRESS][DOMAIN_NAME] 0418 691 258" at bounding box center [466, 366] width 381 height 42
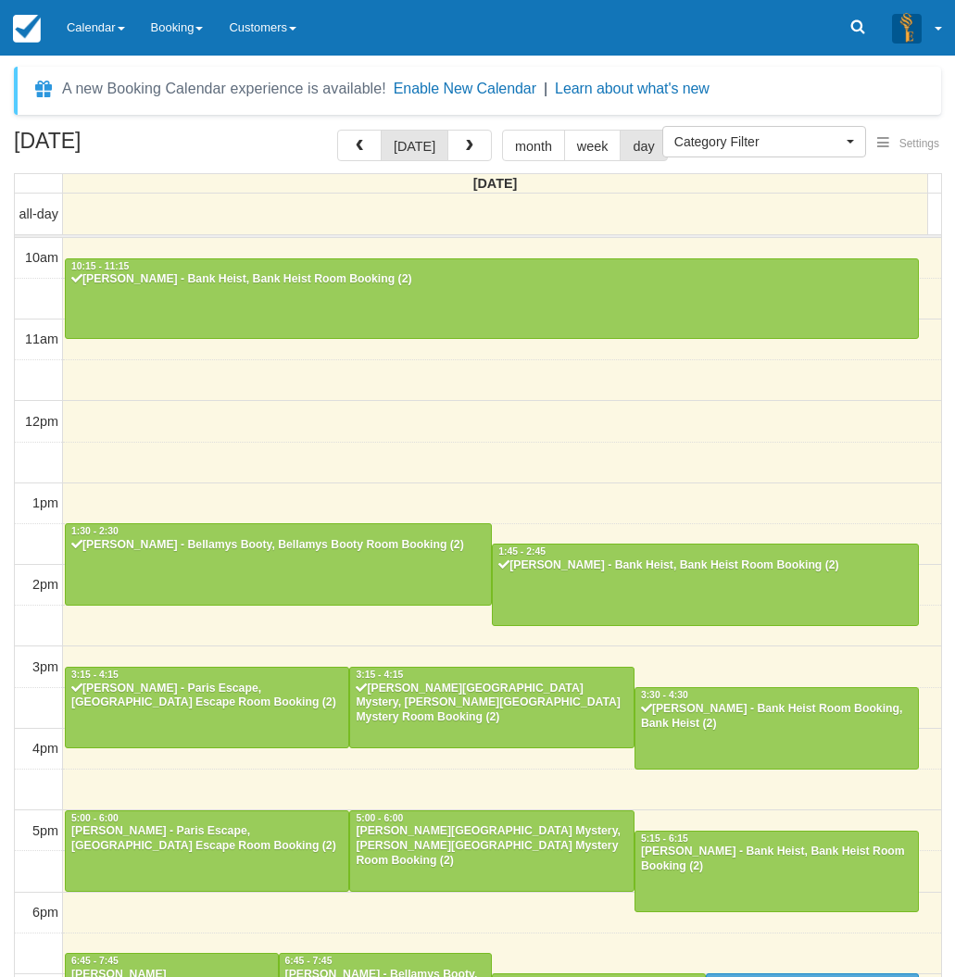
select select
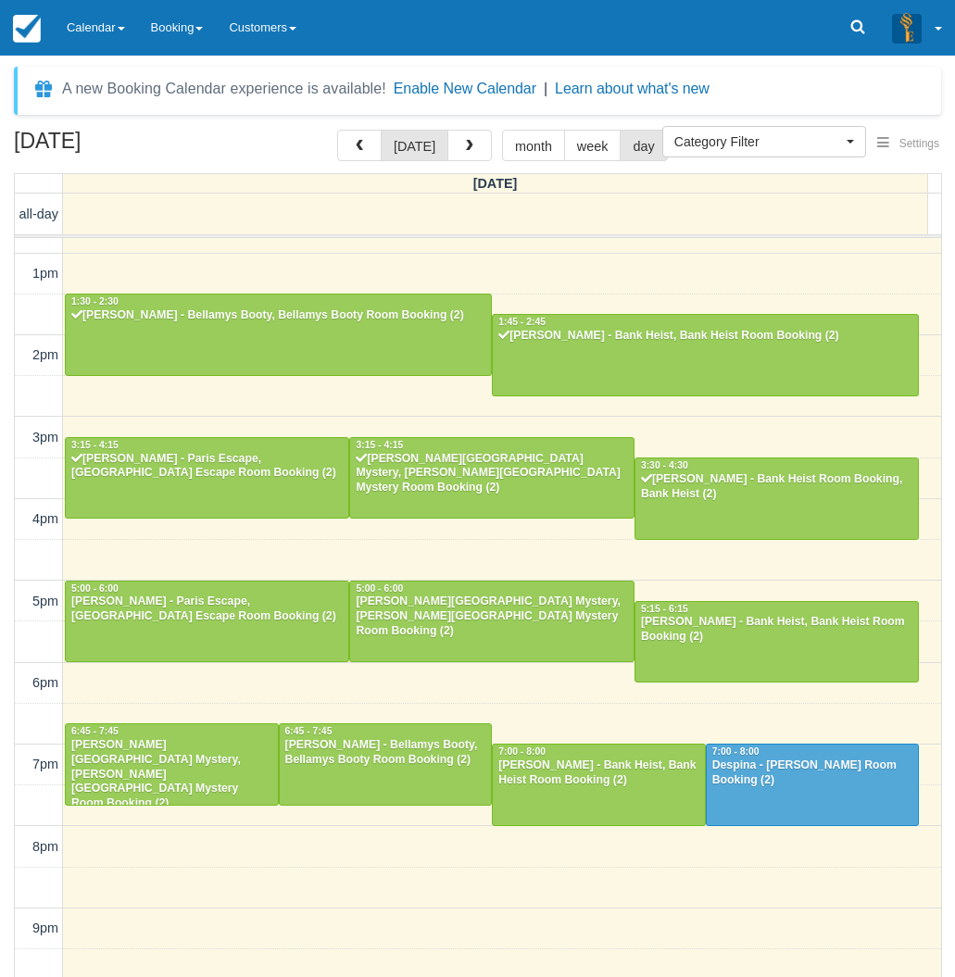
scroll to position [229, 0]
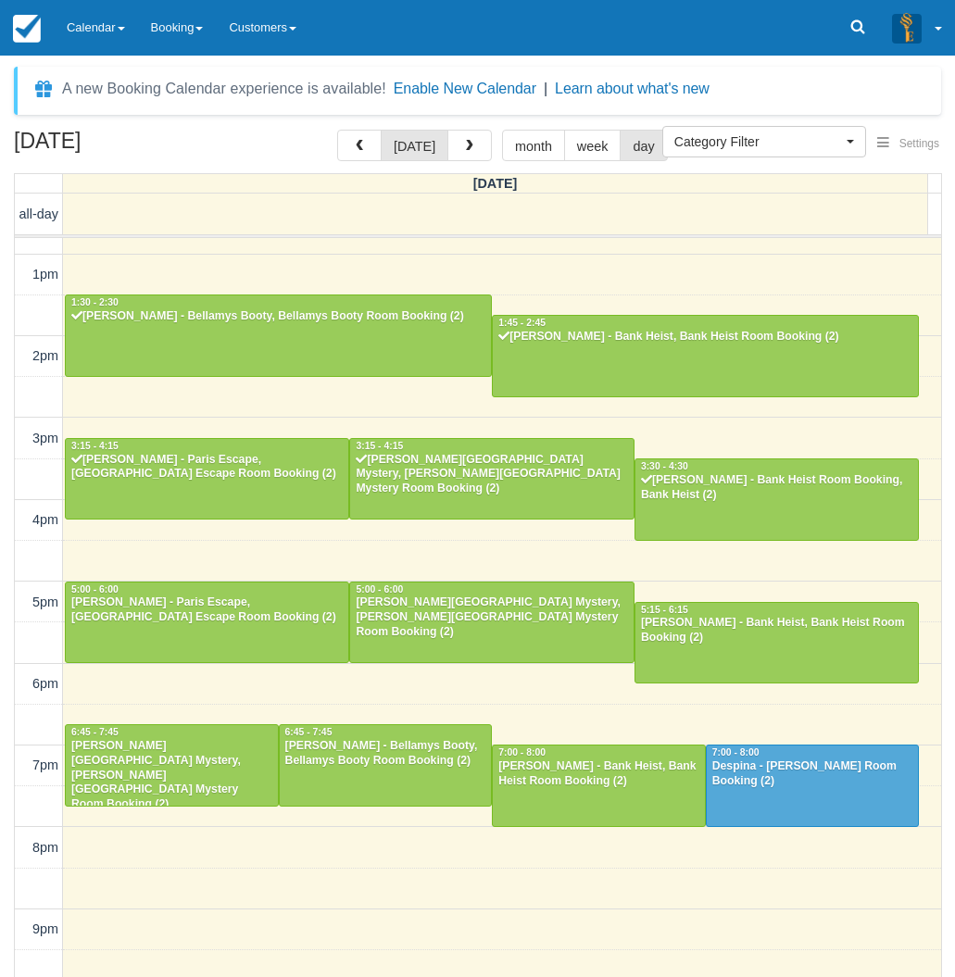
click at [5, 687] on div "August 30, 2025 today month week day Saturday all-day 10am 11am 12pm 1pm 2pm 3p…" at bounding box center [477, 581] width 955 height 902
